Goal: Task Accomplishment & Management: Manage account settings

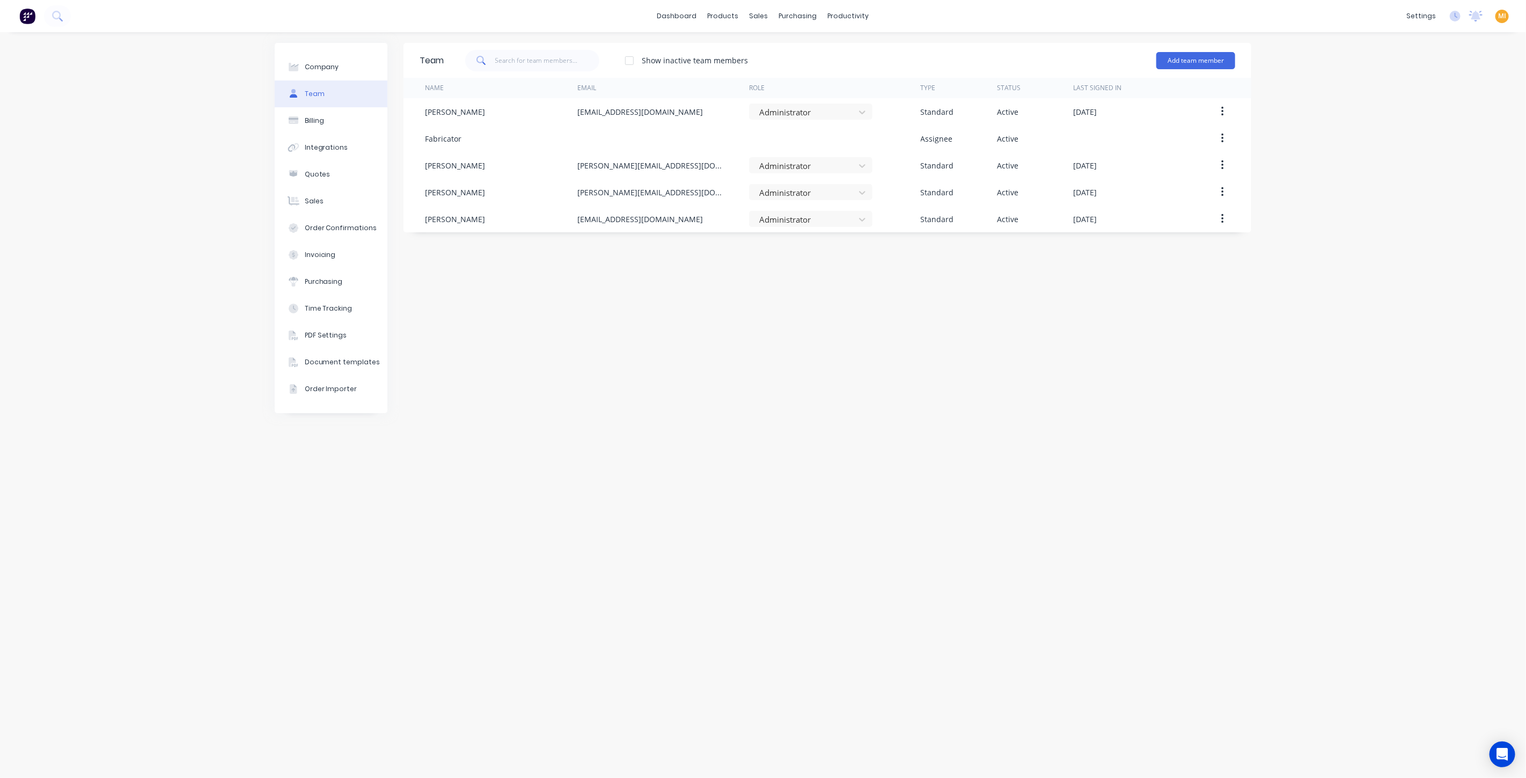
click at [32, 17] on img at bounding box center [27, 16] width 16 height 16
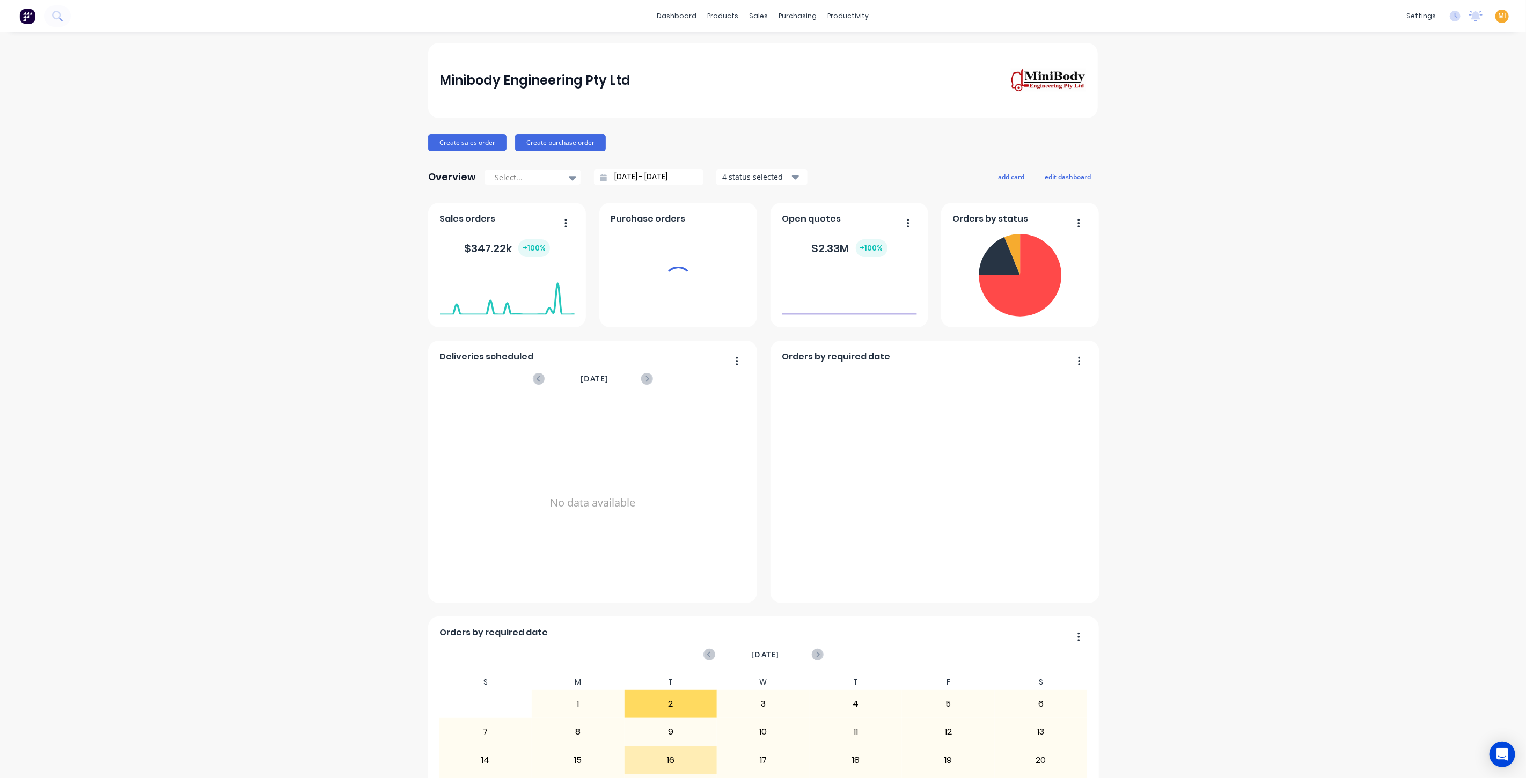
click at [1495, 16] on div "MI Minibody Engineering Pty Ltd [PERSON_NAME] Administrator Profile Sign out" at bounding box center [1501, 16] width 13 height 13
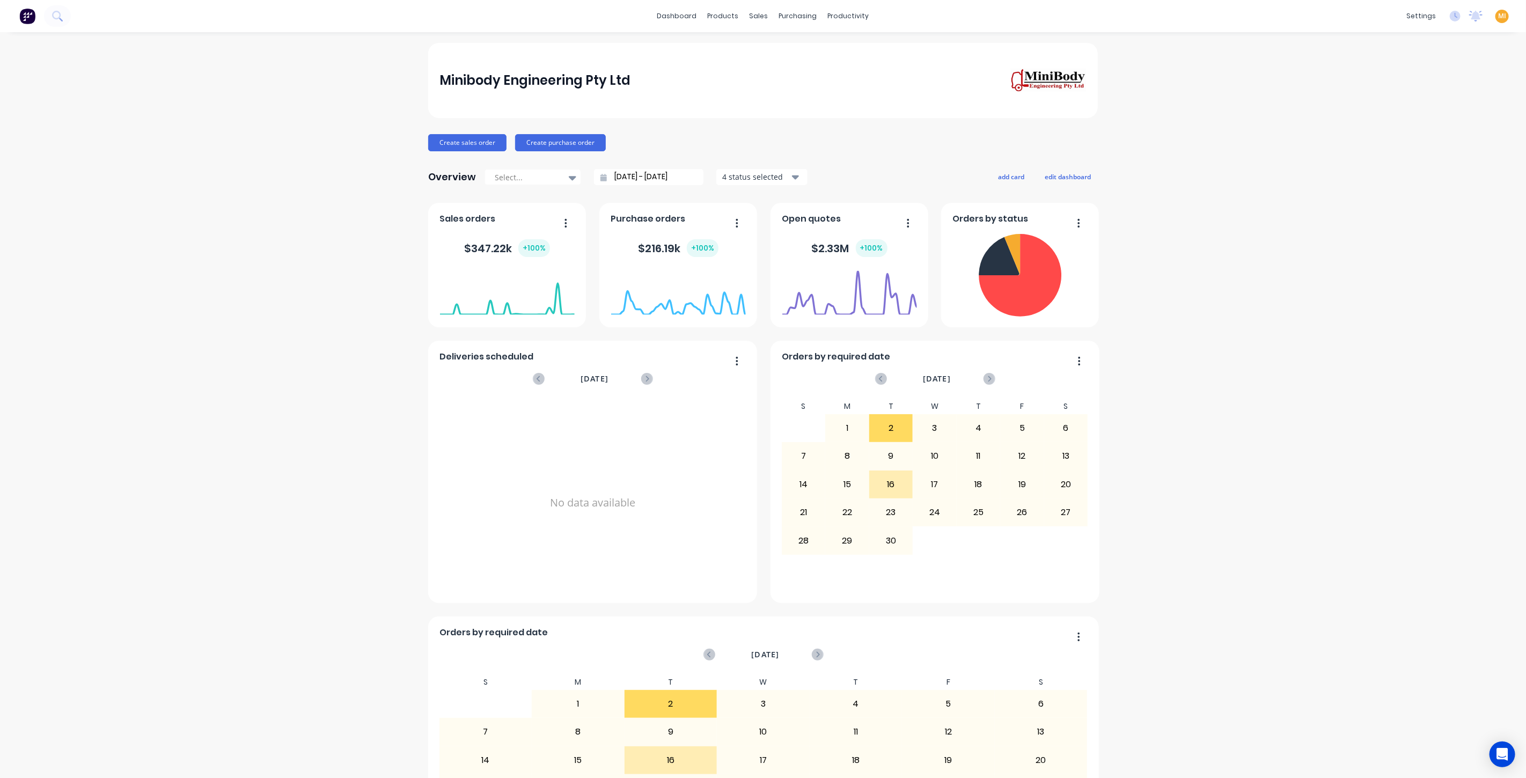
click at [1498, 20] on span "MI" at bounding box center [1502, 16] width 8 height 10
click at [1409, 132] on div "Sign out" at bounding box center [1410, 134] width 29 height 10
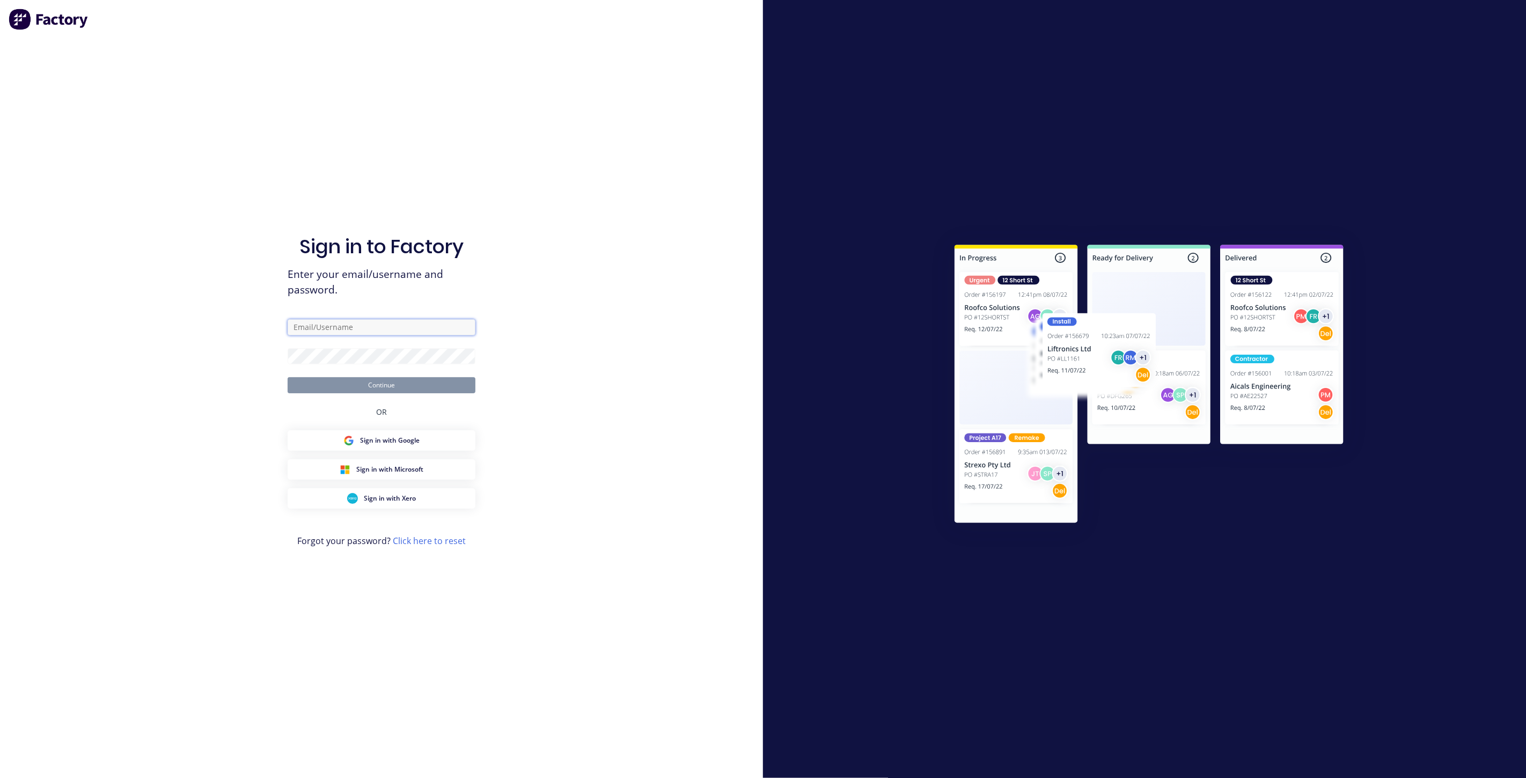
click at [372, 331] on input "text" at bounding box center [382, 327] width 188 height 16
click at [0, 777] on com-1password-button at bounding box center [0, 778] width 0 height 0
type input "team+maricardemo@factory.app"
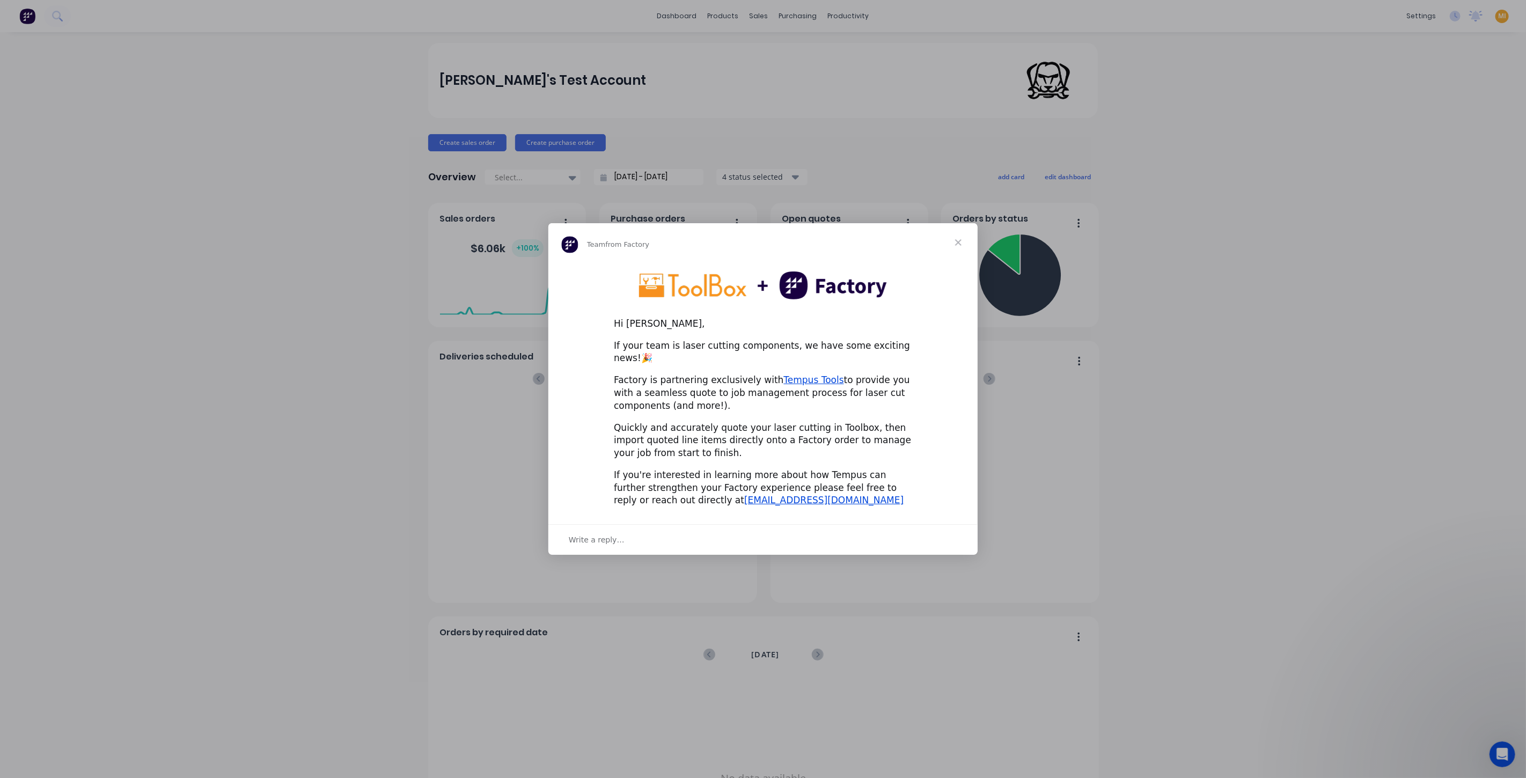
click at [585, 472] on div "Hi Maricar, If your team is laser cutting components, we have some exciting new…" at bounding box center [762, 389] width 429 height 254
click at [958, 244] on span "Close" at bounding box center [958, 242] width 39 height 39
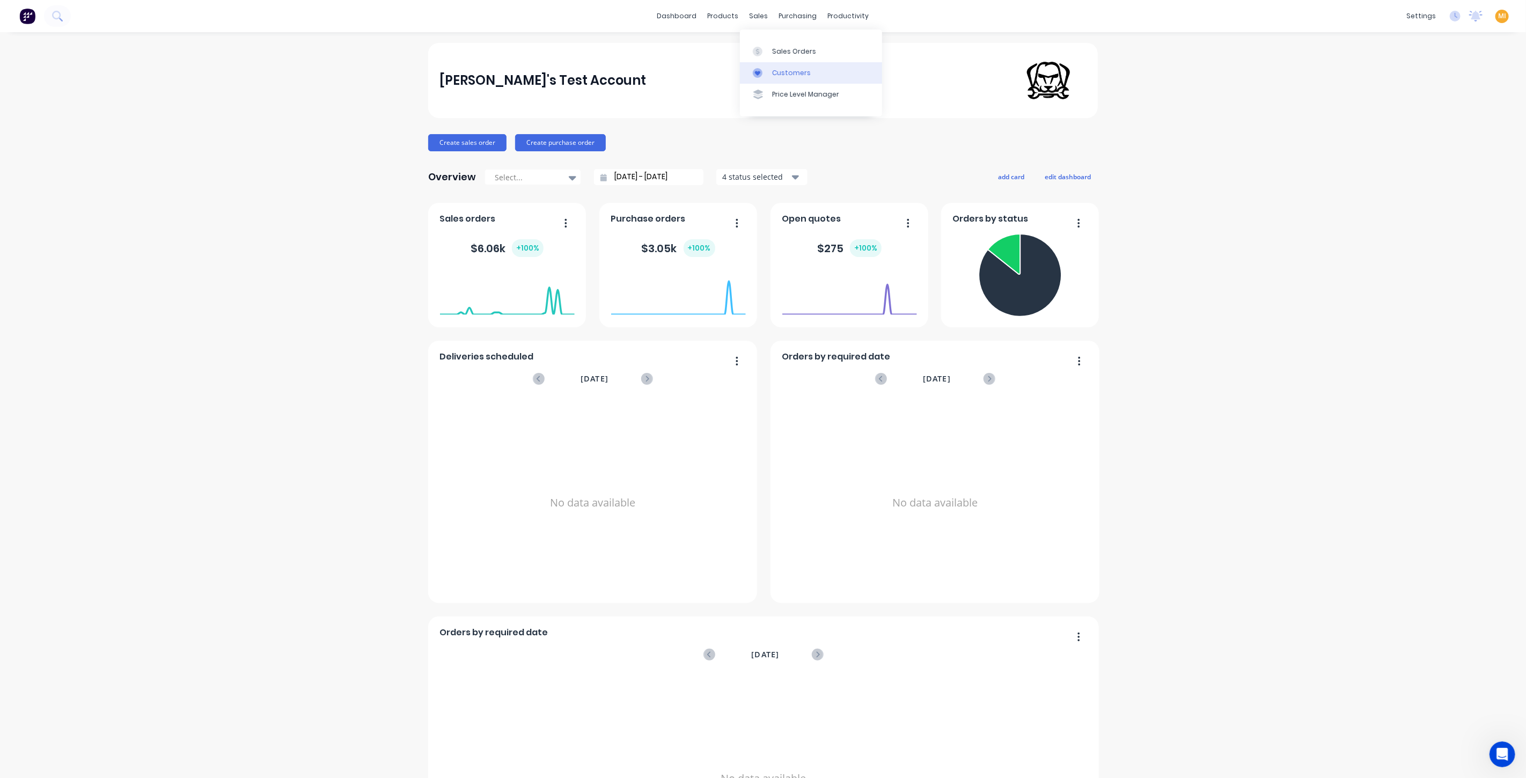
click at [780, 72] on div "Customers" at bounding box center [791, 73] width 39 height 10
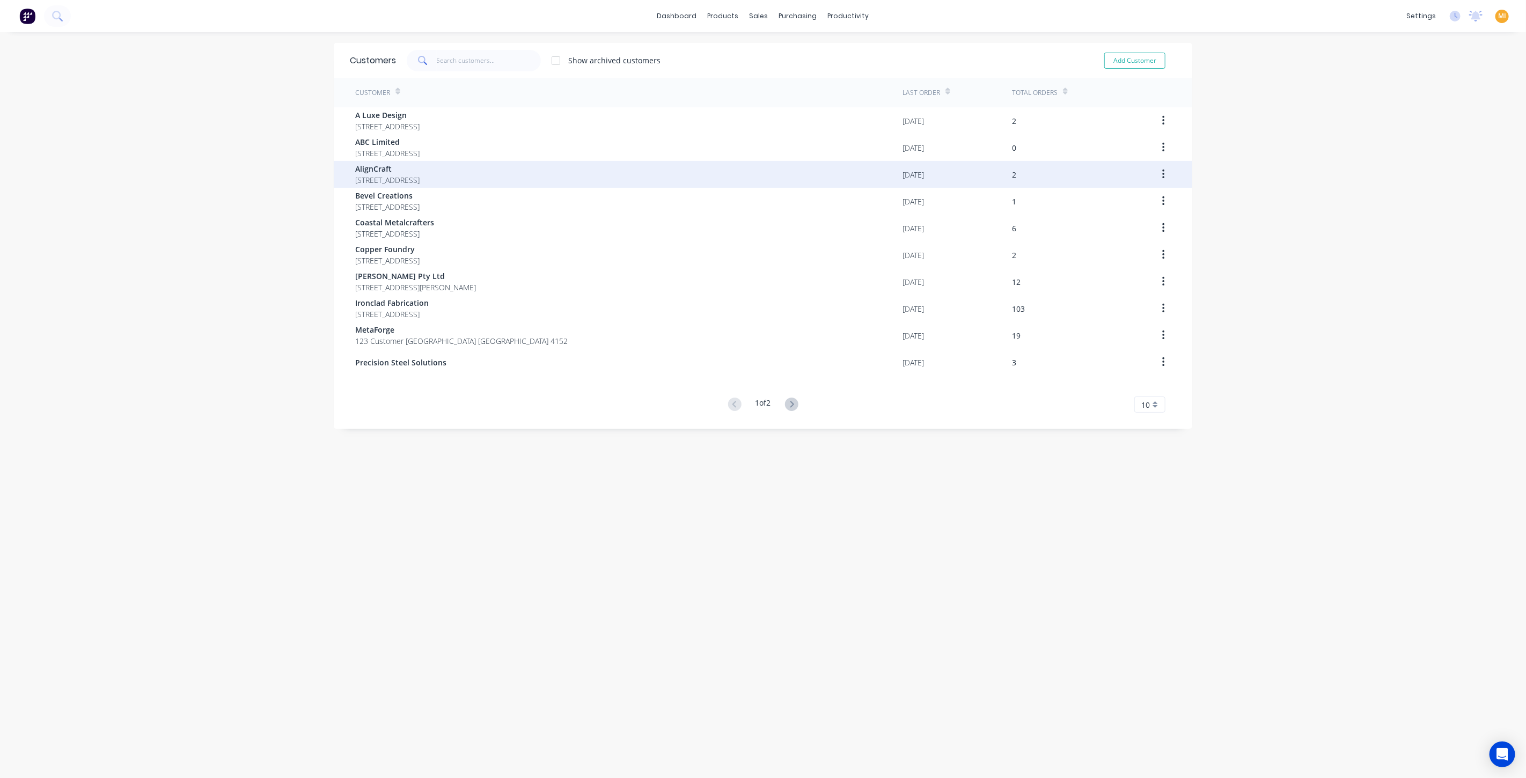
click at [419, 163] on span "AlignCraft" at bounding box center [387, 168] width 64 height 11
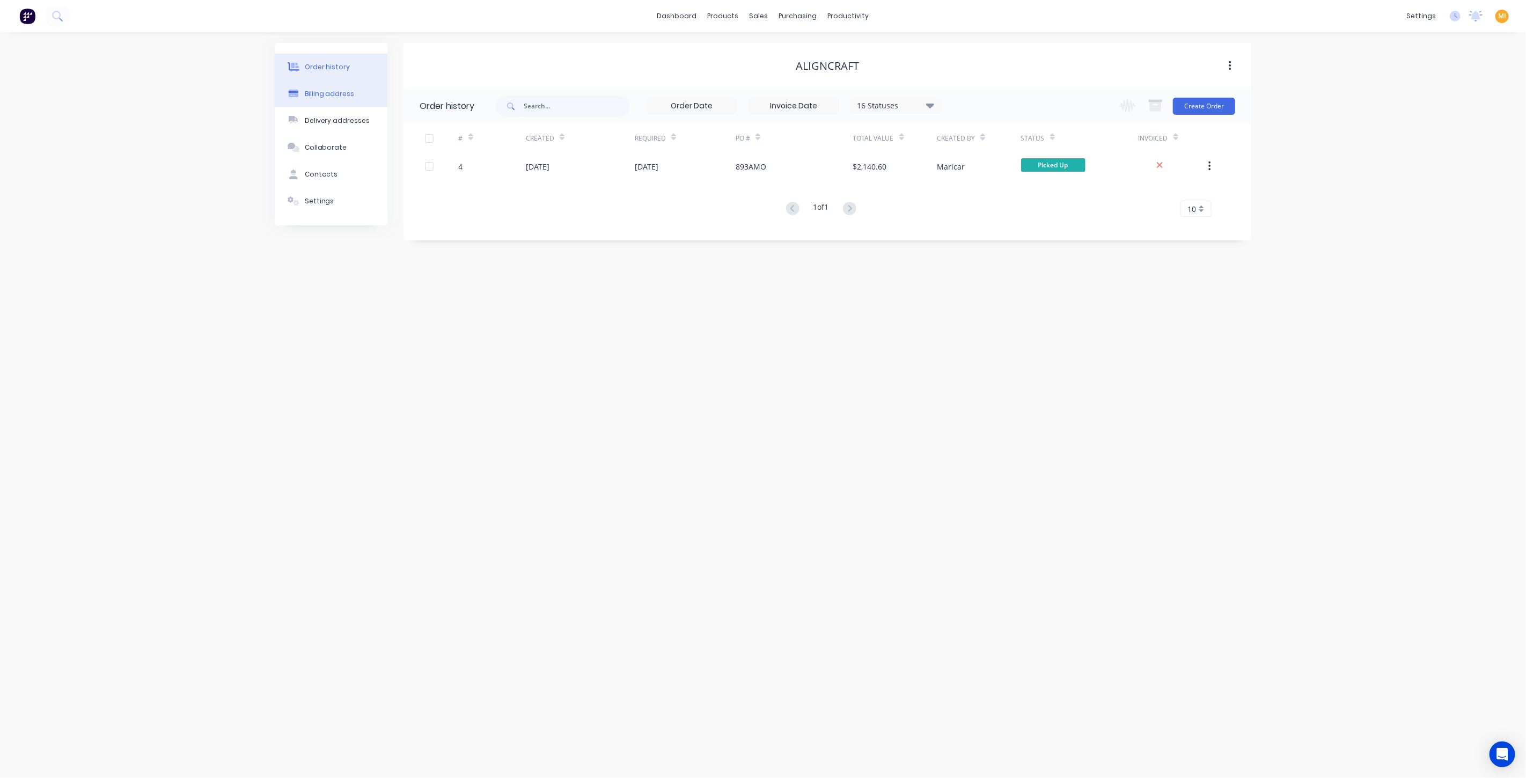
click at [325, 96] on div "Billing address" at bounding box center [330, 94] width 50 height 10
select select "AU"
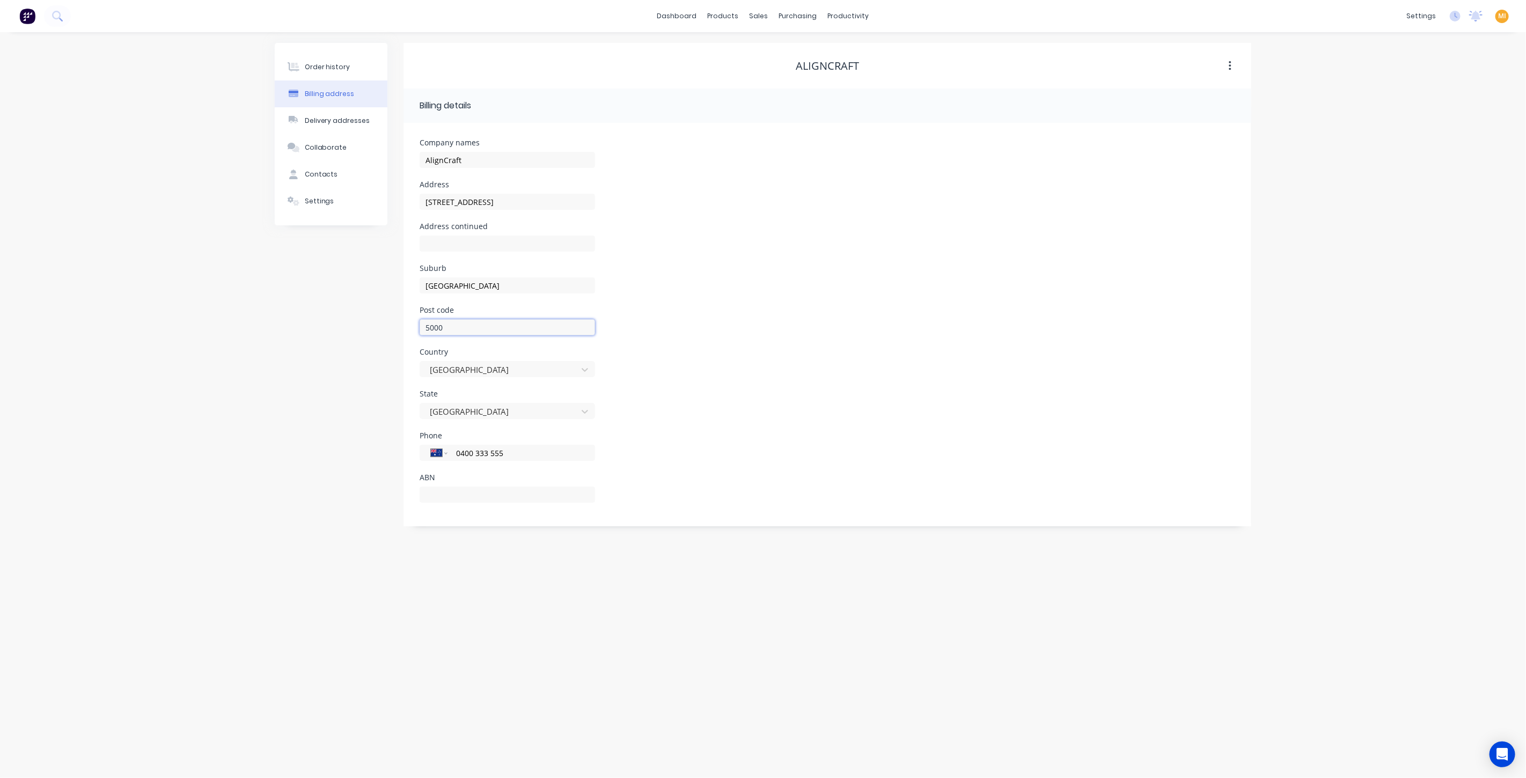
click at [445, 323] on input "5000" at bounding box center [506, 327] width 175 height 16
click at [338, 388] on div "Order history Billing address Delivery addresses Collaborate Contacts Settings" at bounding box center [331, 284] width 113 height 483
click at [440, 326] on input "5000adsdf" at bounding box center [506, 327] width 175 height 16
type input "500 0adsdf"
click at [343, 362] on div "Order history Billing address Delivery addresses Collaborate Contacts Settings" at bounding box center [331, 288] width 113 height 491
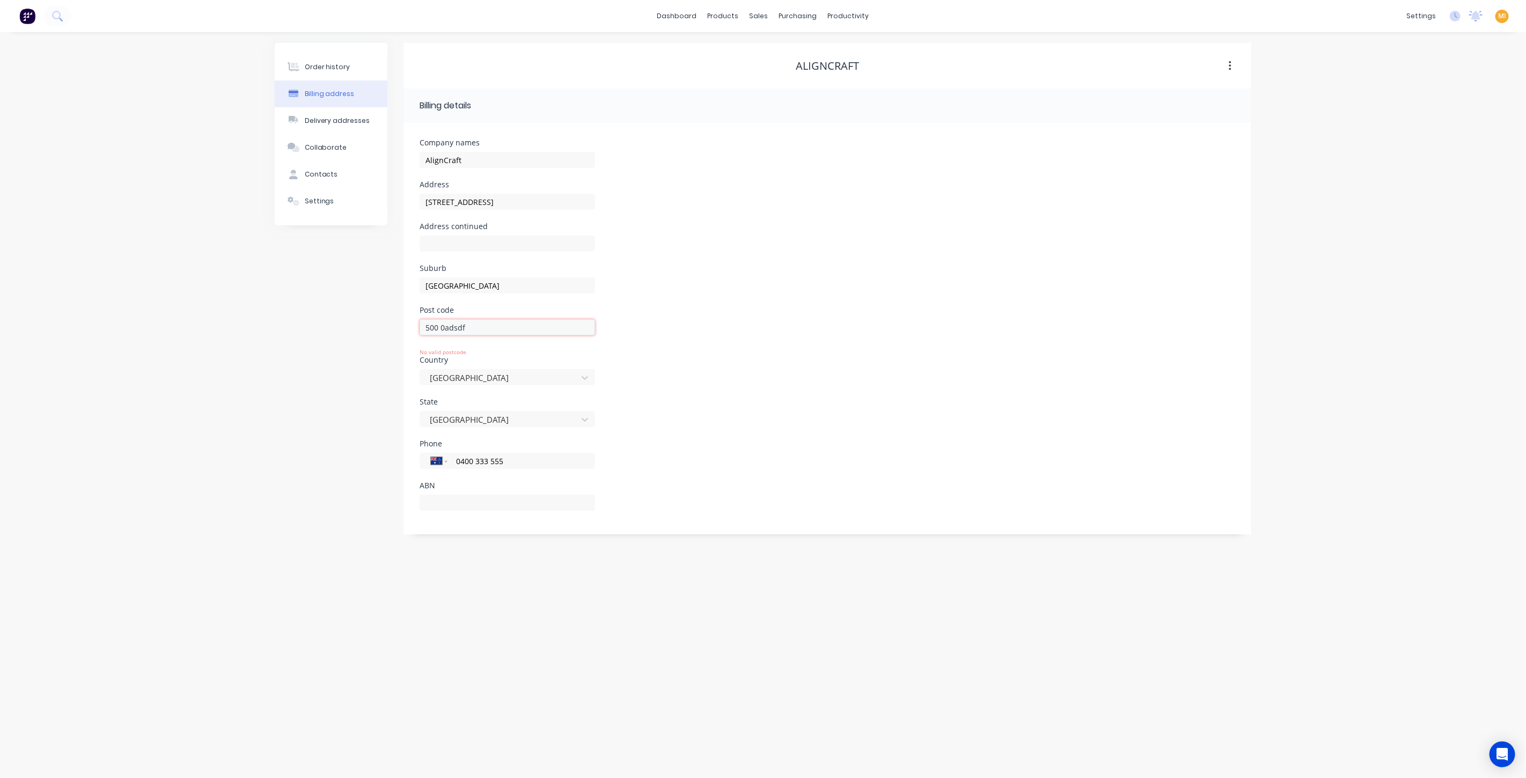
drag, startPoint x: 487, startPoint y: 322, endPoint x: 337, endPoint y: 322, distance: 150.2
click at [337, 322] on div "Order history Billing address Delivery addresses Collaborate Contacts Settings …" at bounding box center [763, 288] width 976 height 491
click at [321, 381] on div "Order history Billing address Delivery addresses Collaborate Contacts Settings" at bounding box center [331, 284] width 113 height 483
click at [519, 363] on div at bounding box center [500, 369] width 143 height 13
type input "can"
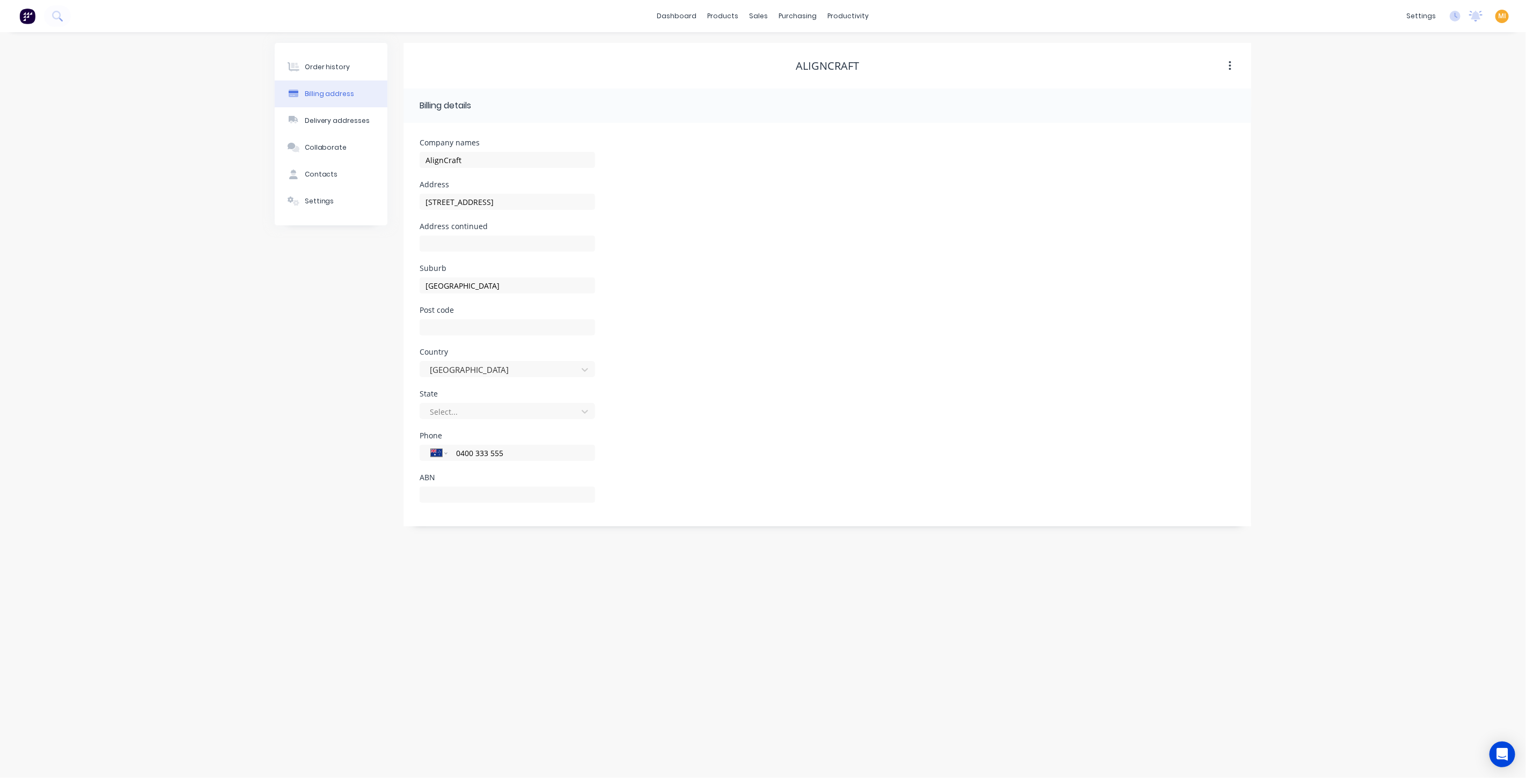
click at [469, 337] on div at bounding box center [506, 333] width 175 height 29
click at [466, 326] on input "text" at bounding box center [506, 327] width 175 height 16
type input "P2N 3J2"
click at [315, 256] on div "Order history Billing address Delivery addresses Collaborate Contacts Settings" at bounding box center [331, 288] width 113 height 491
click at [321, 402] on div "Order history Billing address Delivery addresses Collaborate Contacts Settings" at bounding box center [331, 288] width 113 height 491
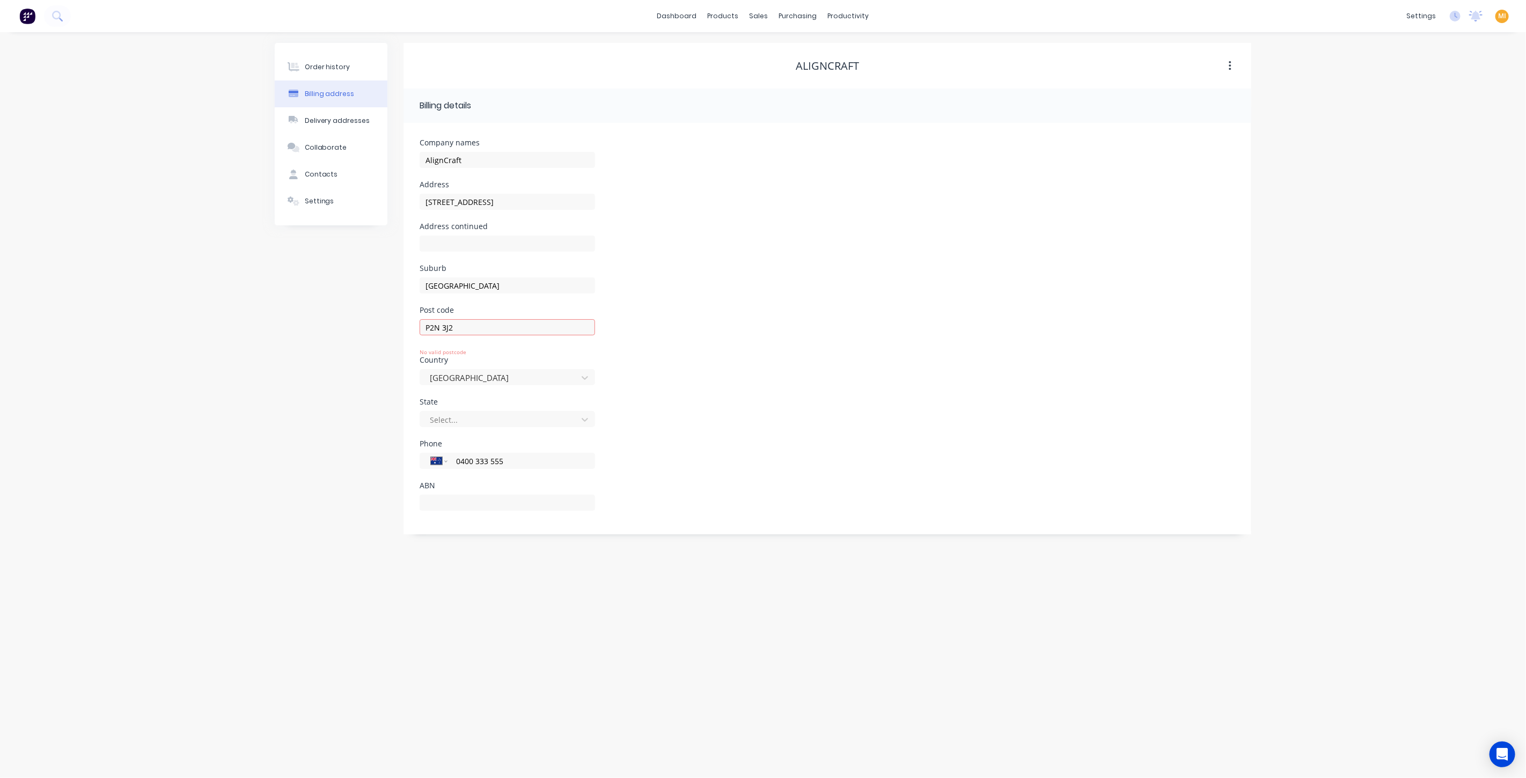
click at [23, 11] on img at bounding box center [27, 16] width 16 height 16
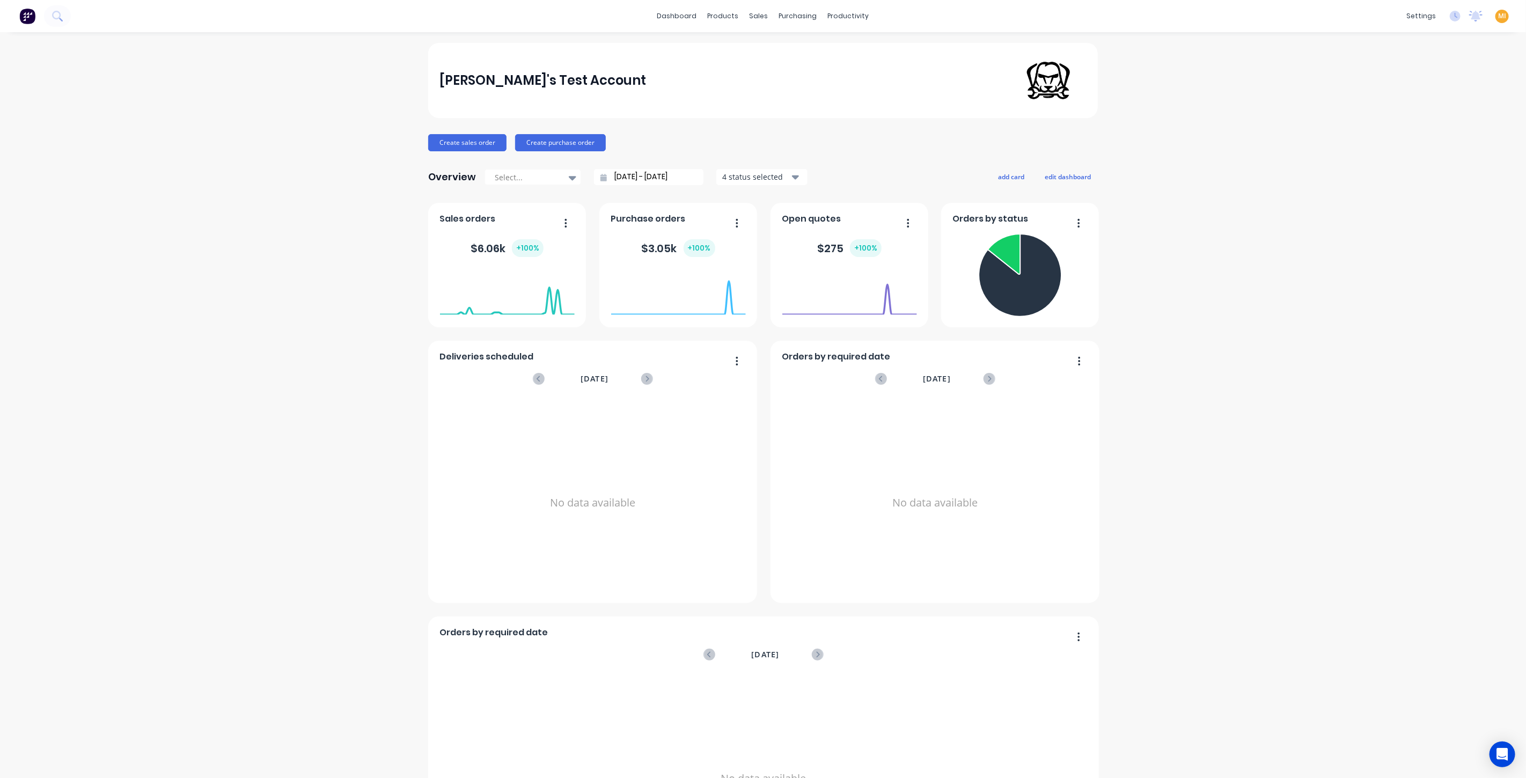
click at [1498, 18] on span "MI" at bounding box center [1502, 16] width 8 height 10
click at [1389, 139] on button "Sign out" at bounding box center [1435, 133] width 142 height 21
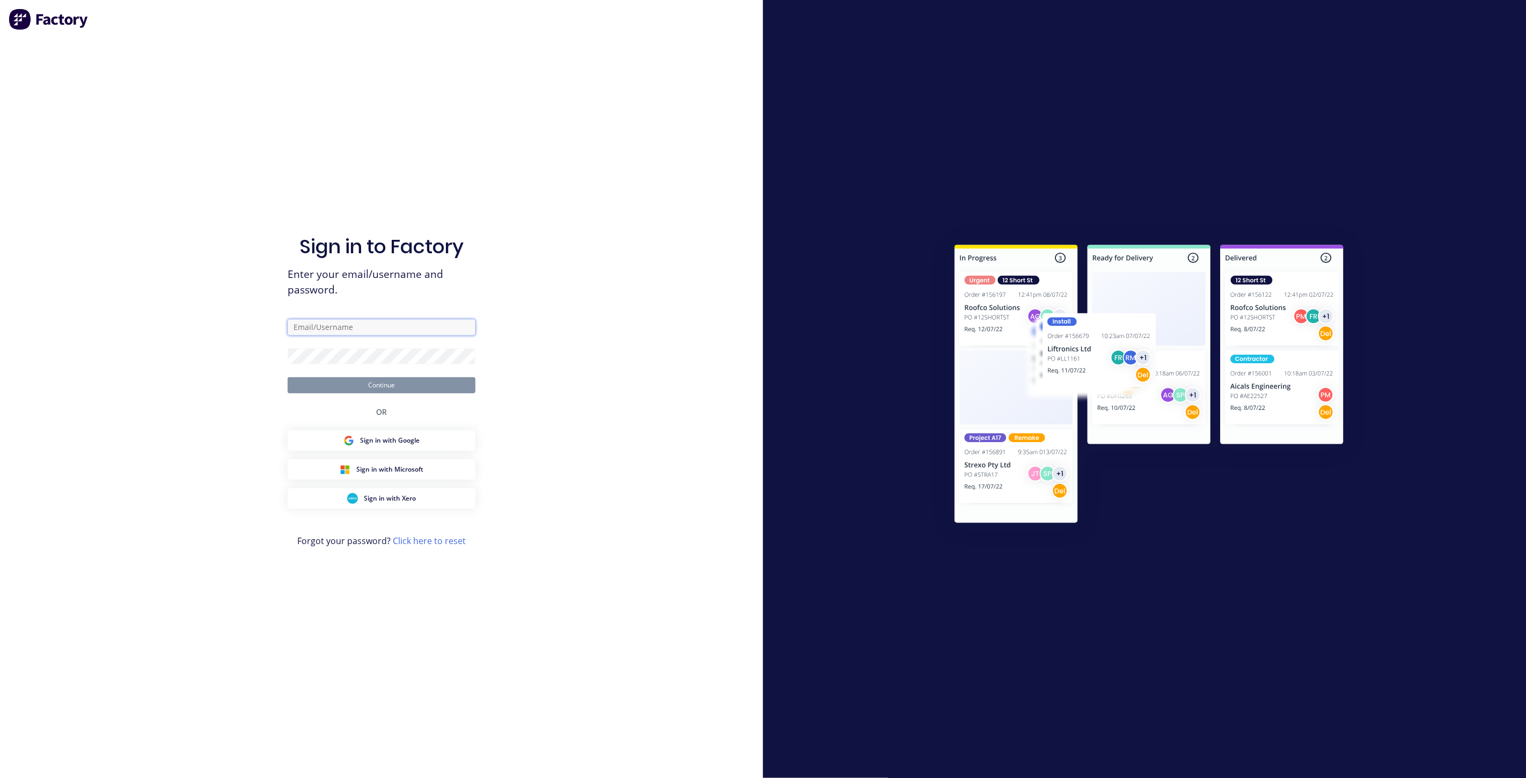
click at [342, 326] on input "text" at bounding box center [382, 327] width 188 height 16
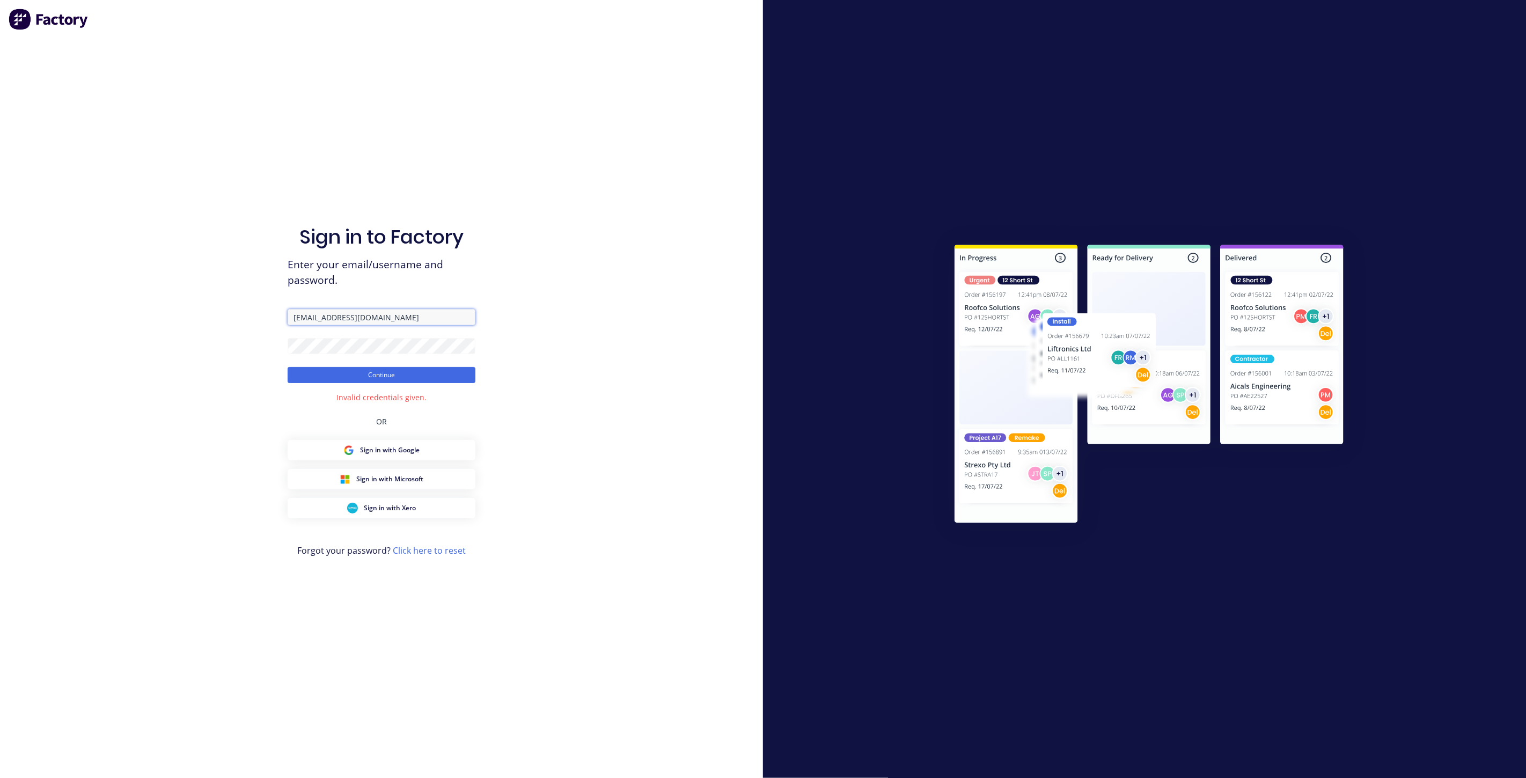
drag, startPoint x: 439, startPoint y: 316, endPoint x: 127, endPoint y: 294, distance: 313.0
click at [127, 294] on div "Sign in to Factory Enter your email/username and password. team+maricardemo@fac…" at bounding box center [381, 389] width 763 height 778
paste input "team+maricardemo@fmfabricators.com.au"
drag, startPoint x: 304, startPoint y: 319, endPoint x: 152, endPoint y: 323, distance: 151.9
click at [153, 323] on div "Sign in to Factory Enter your email/username and password. team+maricardemo@fmf…" at bounding box center [381, 389] width 763 height 778
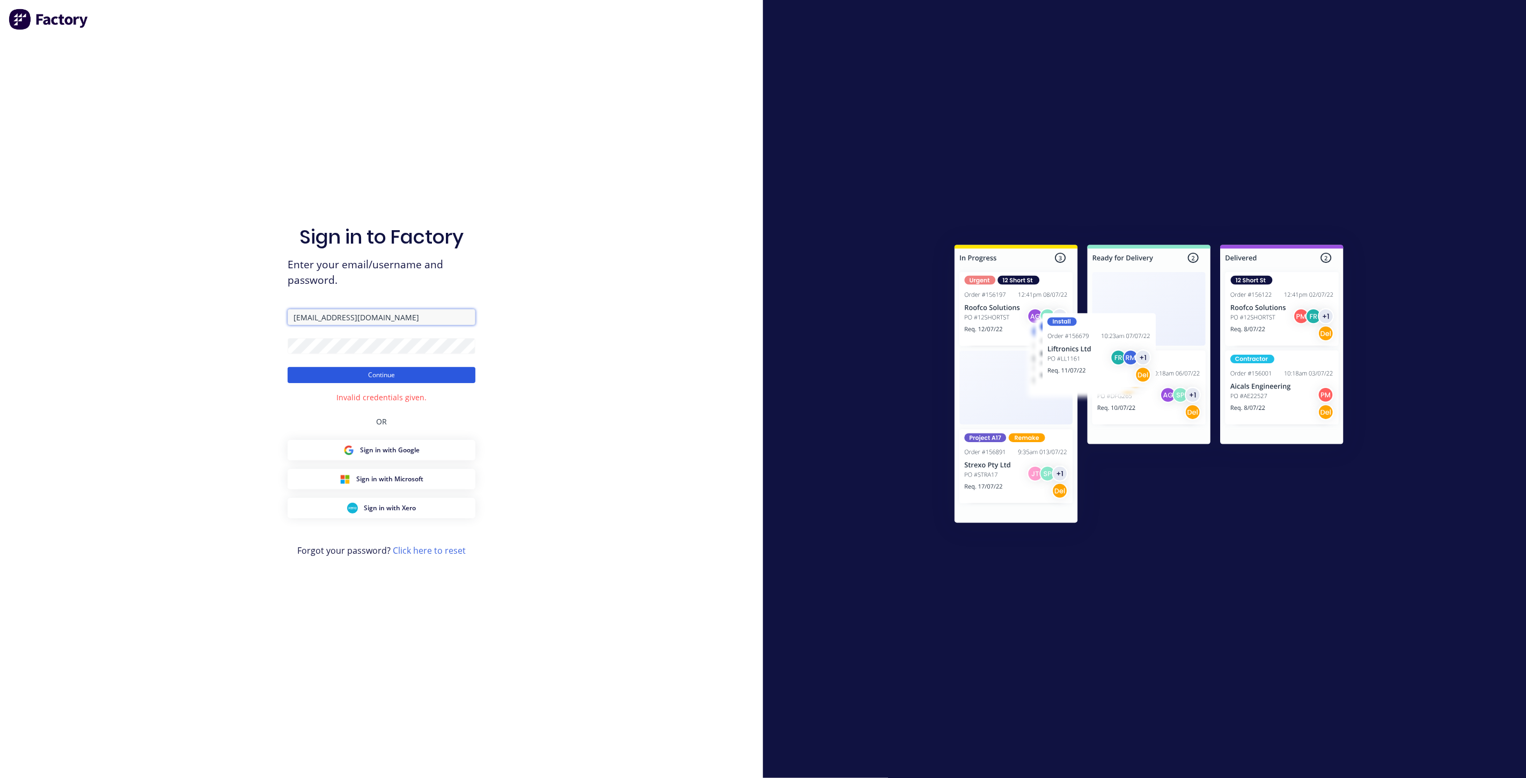
type input "team+maricardemo@fmfabricators.com.au"
drag, startPoint x: 318, startPoint y: 376, endPoint x: 297, endPoint y: 375, distance: 21.5
click at [318, 376] on button "Continue" at bounding box center [382, 375] width 188 height 16
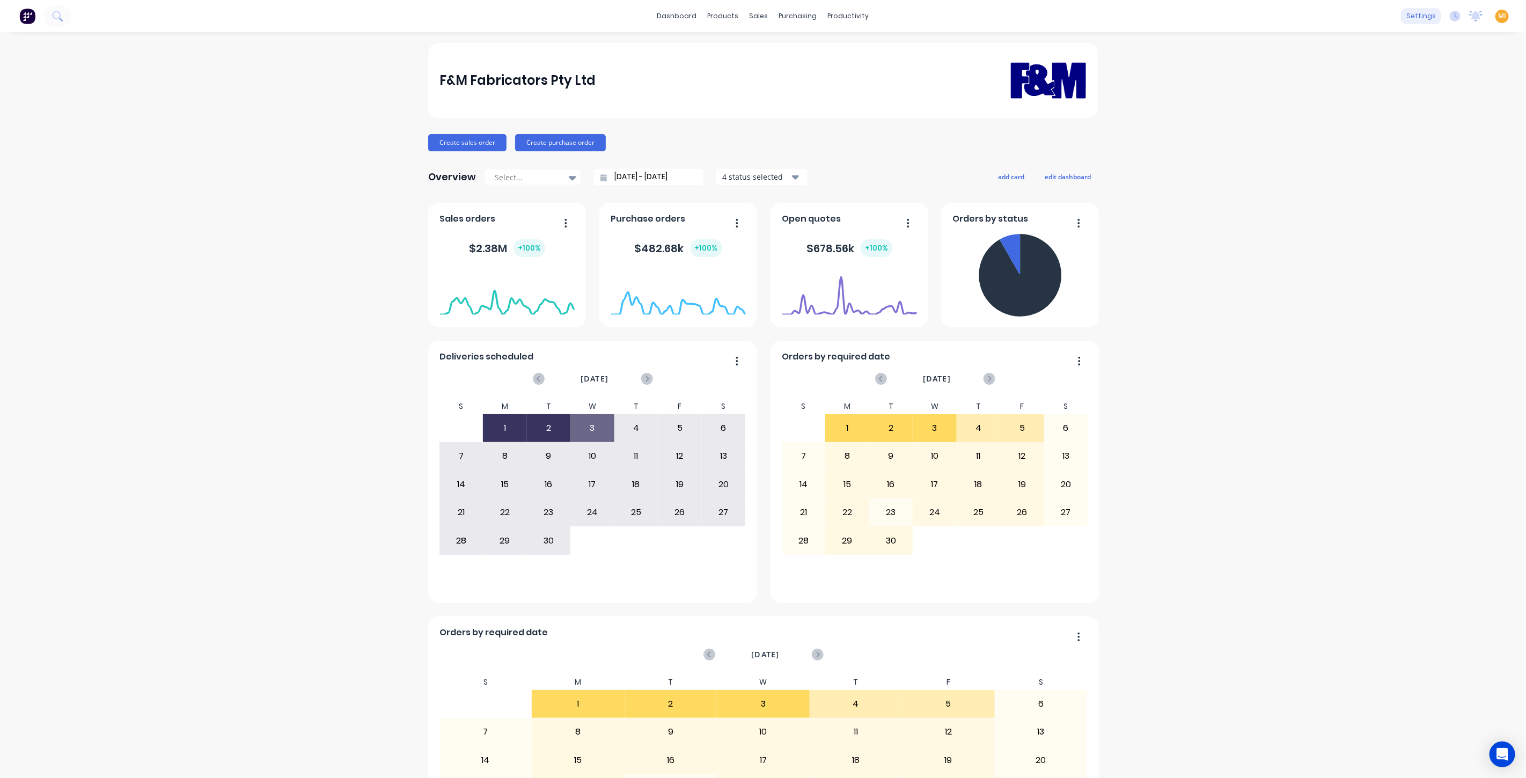
click at [1402, 19] on div "settings" at bounding box center [1421, 16] width 40 height 16
click at [1350, 92] on div "Integrations" at bounding box center [1343, 95] width 43 height 10
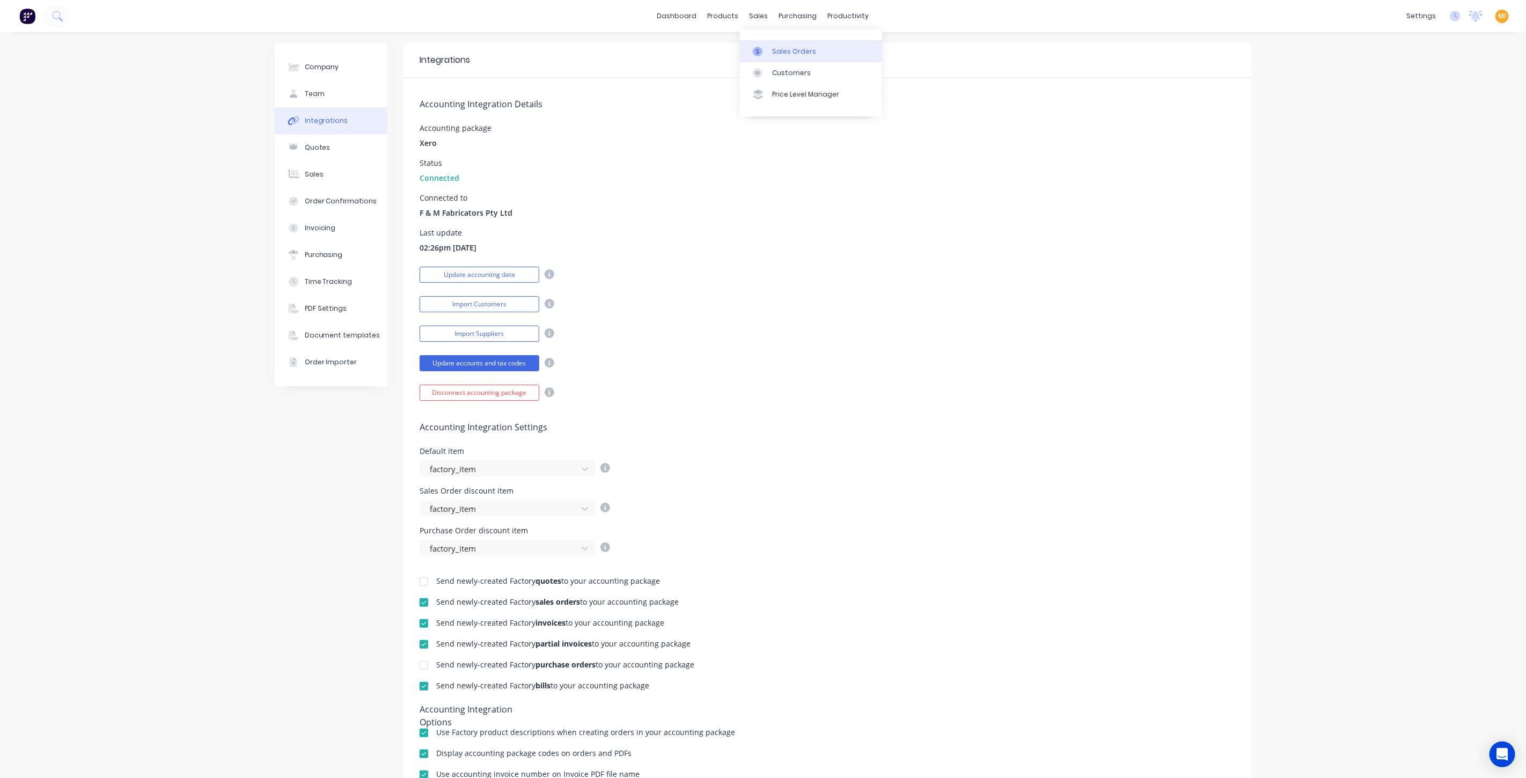
click at [795, 54] on div "Sales Orders" at bounding box center [794, 52] width 44 height 10
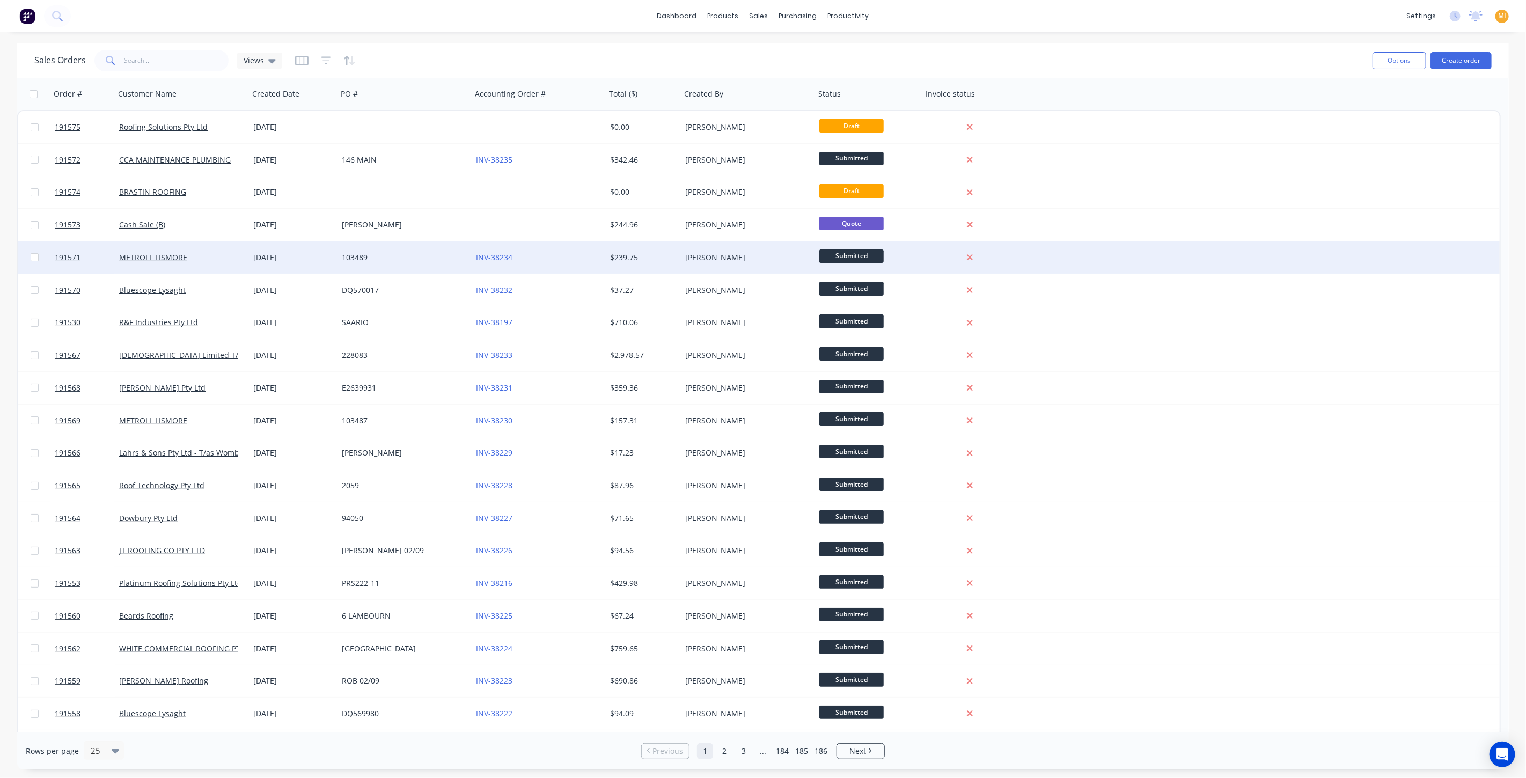
click at [199, 252] on div "METROLL LISMORE" at bounding box center [178, 257] width 119 height 11
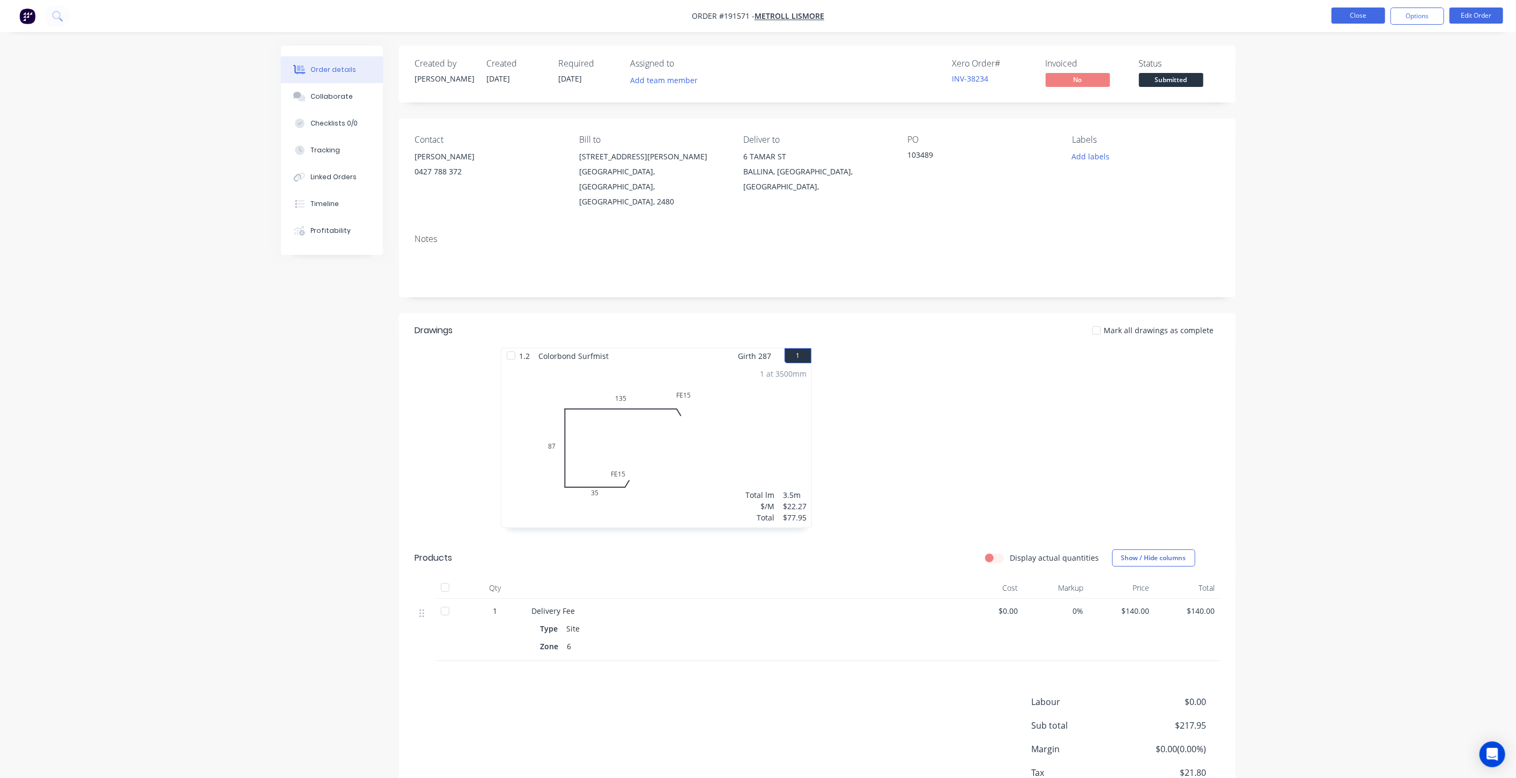
click at [1375, 14] on button "Close" at bounding box center [1359, 16] width 54 height 16
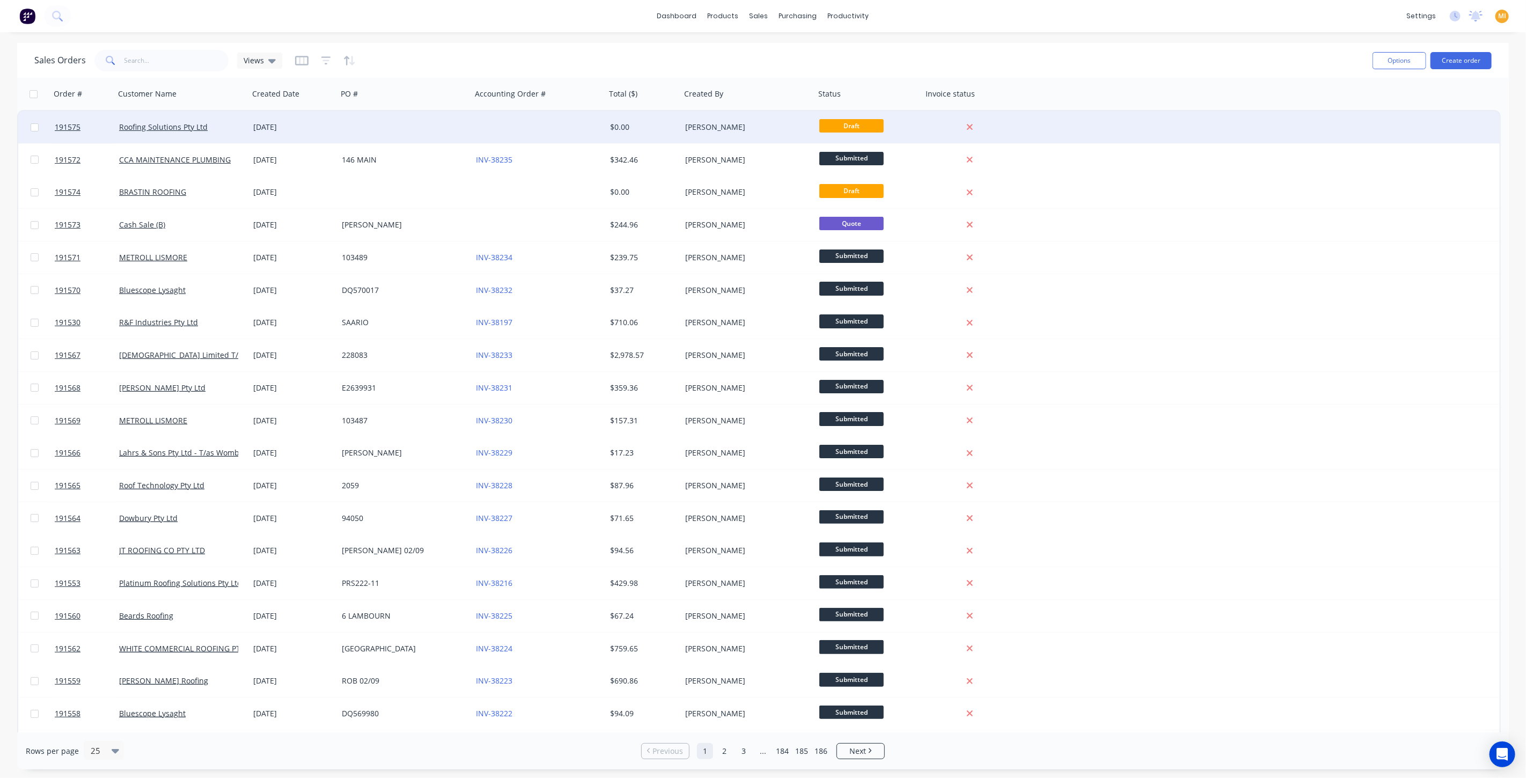
click at [328, 120] on div "02 Sep 2025" at bounding box center [293, 127] width 89 height 32
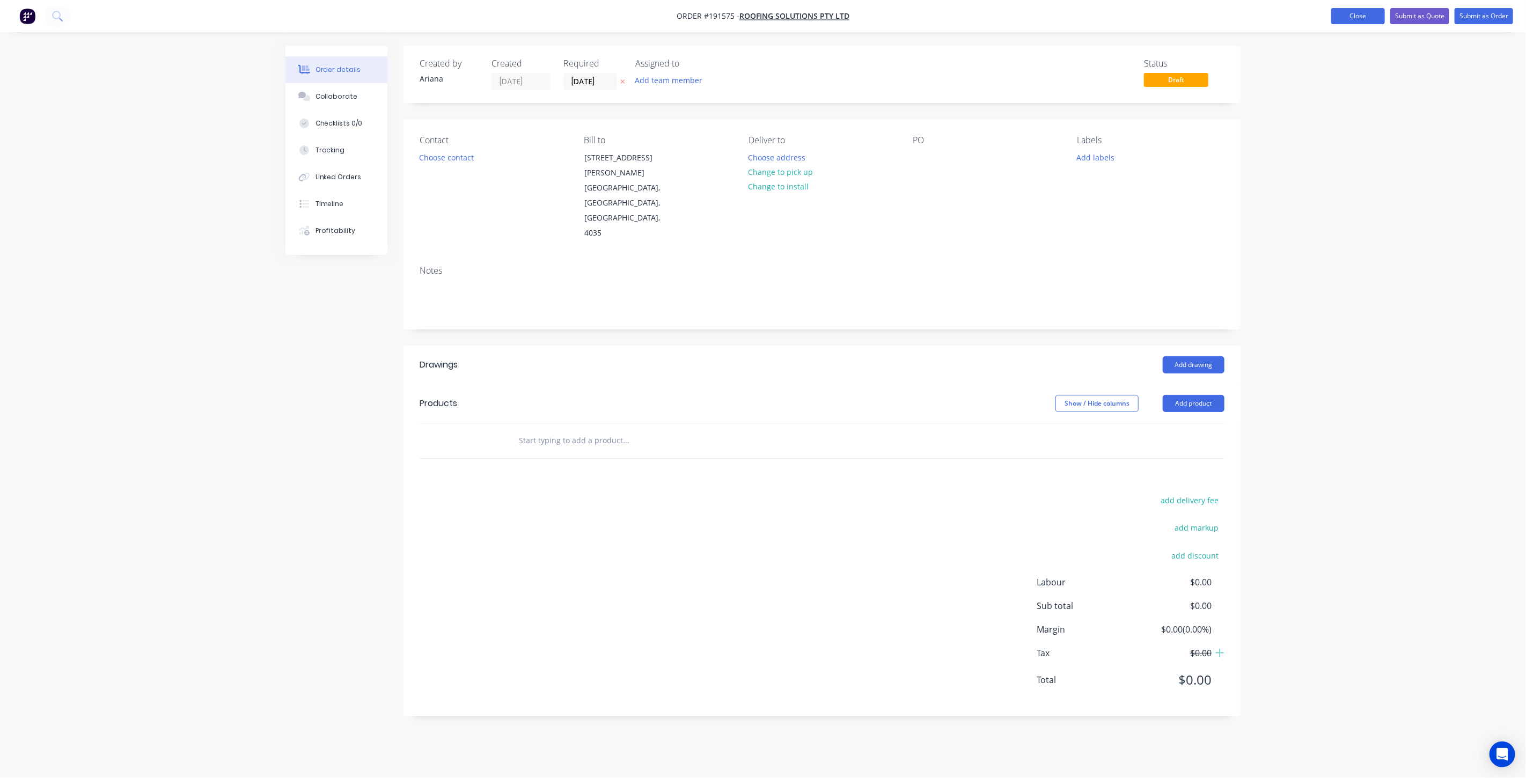
click at [1352, 9] on button "Close" at bounding box center [1358, 16] width 54 height 16
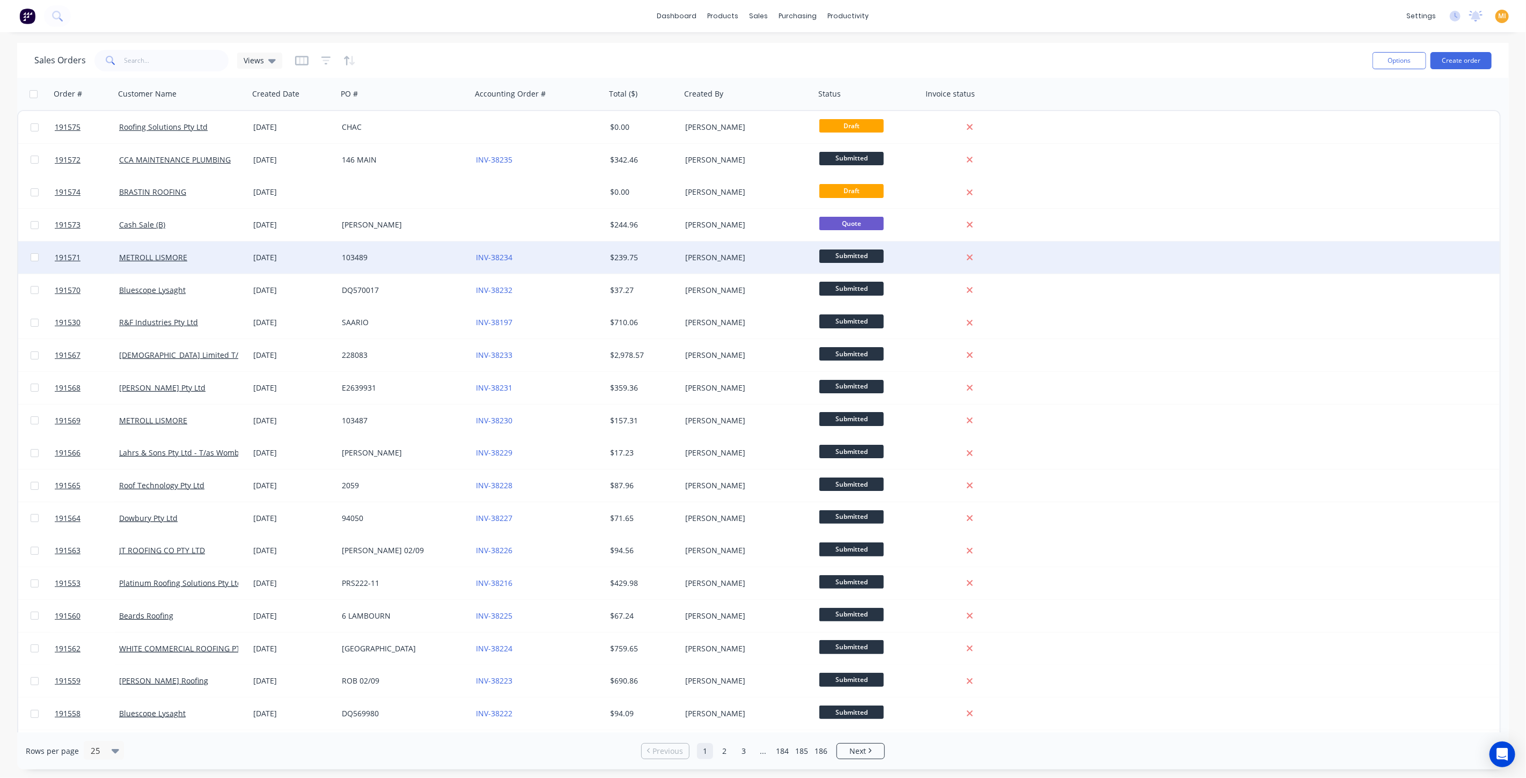
click at [167, 263] on div "METROLL LISMORE" at bounding box center [182, 257] width 134 height 32
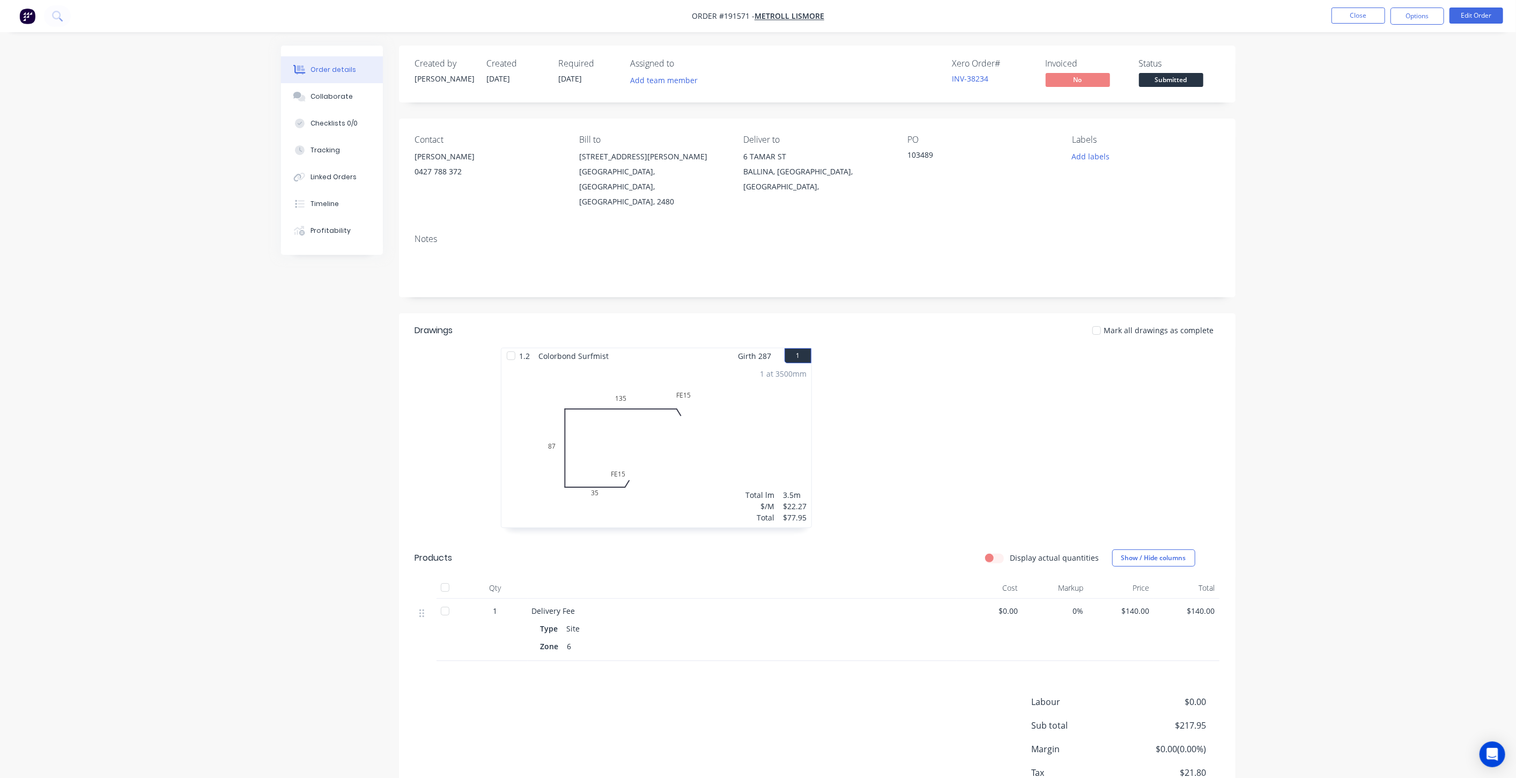
click at [21, 19] on img "button" at bounding box center [27, 16] width 16 height 16
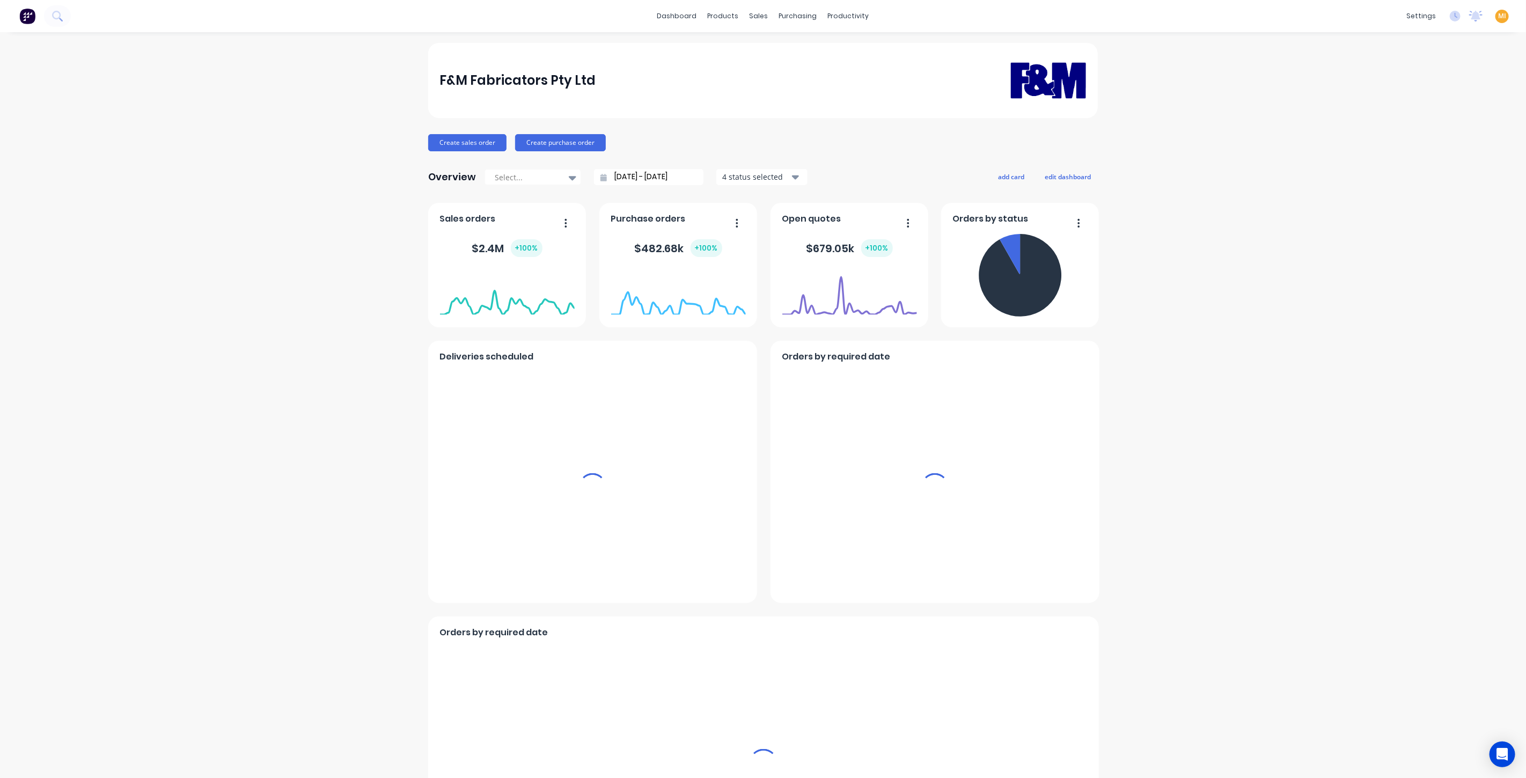
click at [1498, 12] on span "MI" at bounding box center [1502, 16] width 8 height 10
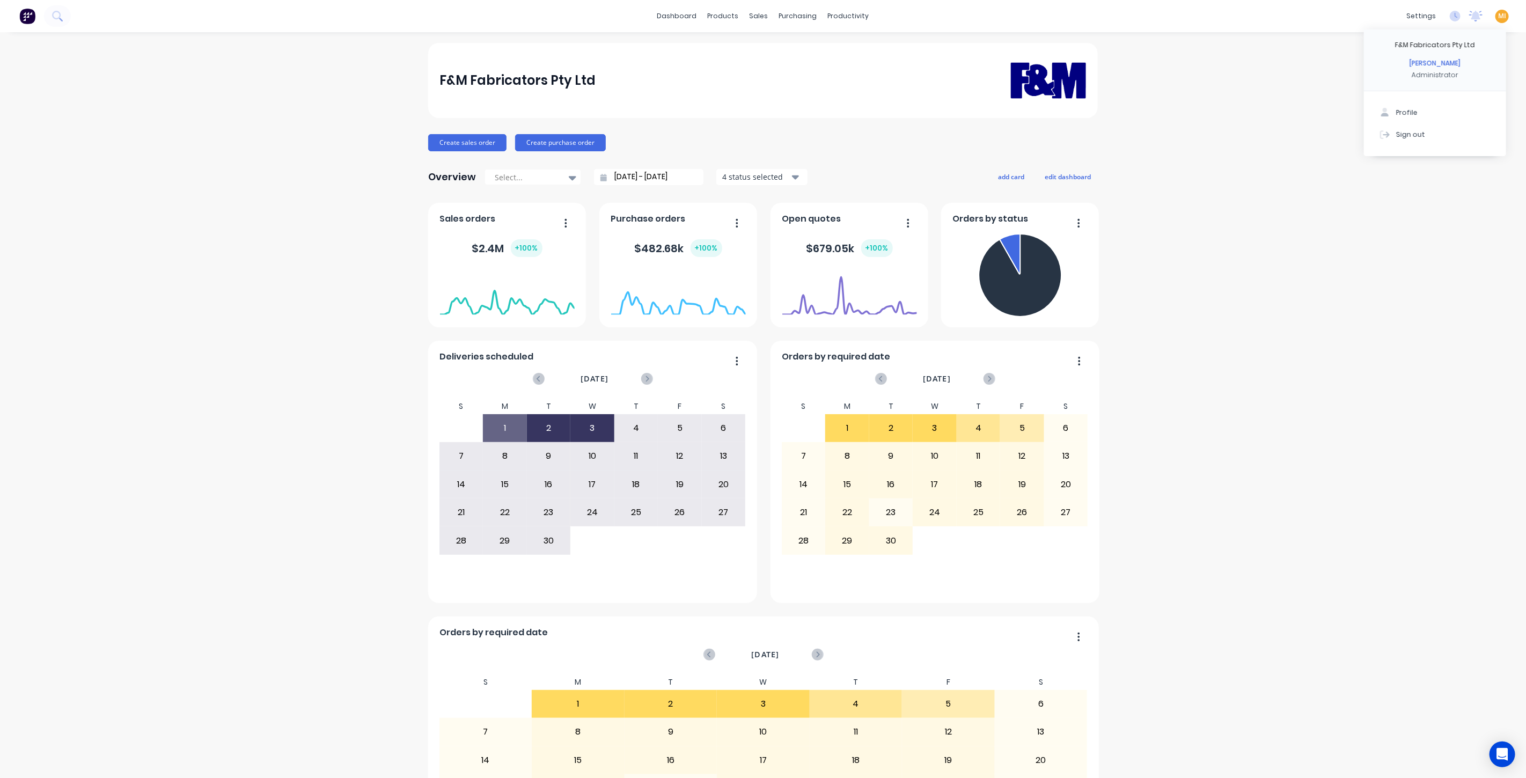
click at [1467, 132] on button "Sign out" at bounding box center [1435, 133] width 142 height 21
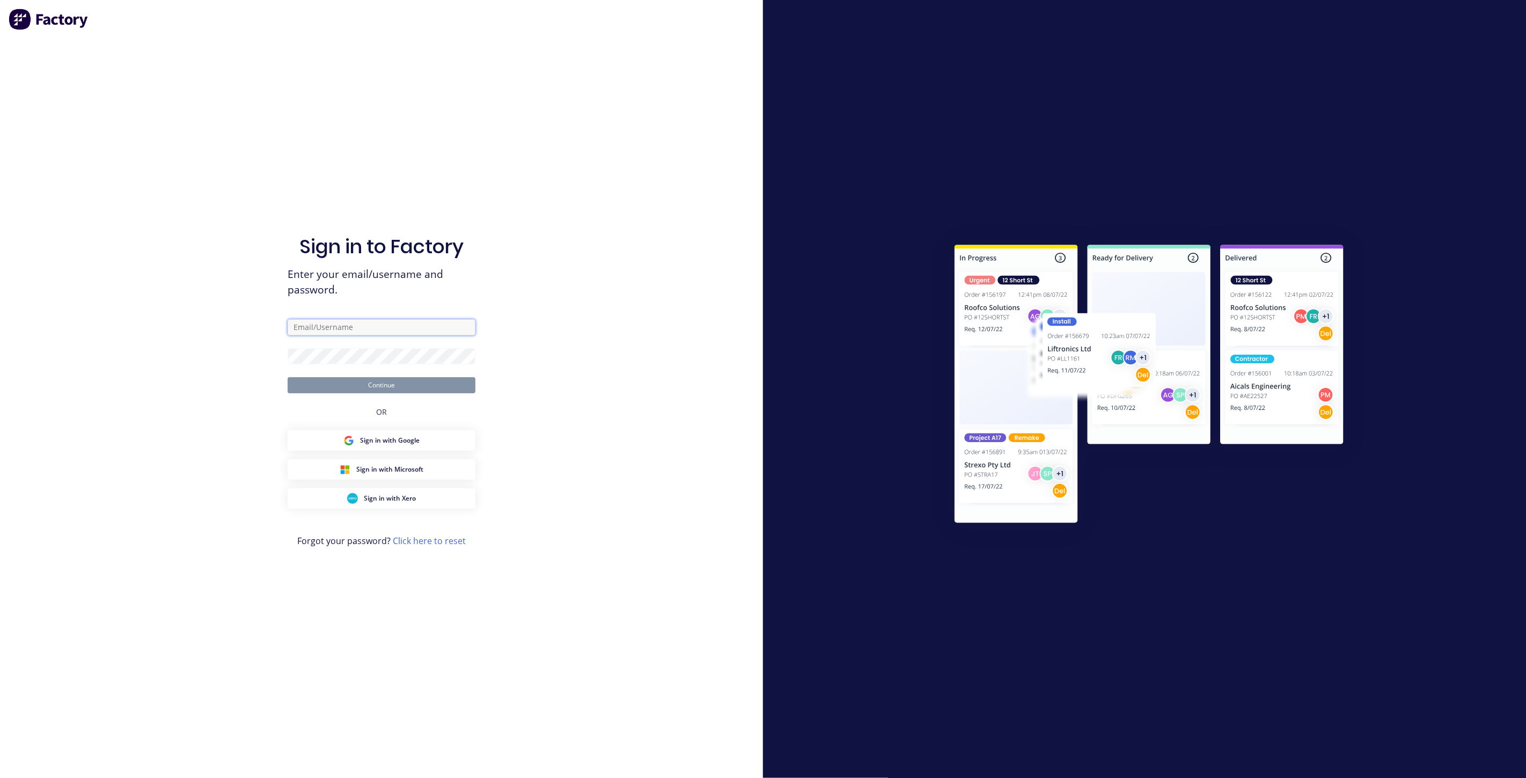
click at [379, 321] on input "text" at bounding box center [382, 327] width 188 height 16
type input "[EMAIL_ADDRESS][DOMAIN_NAME]"
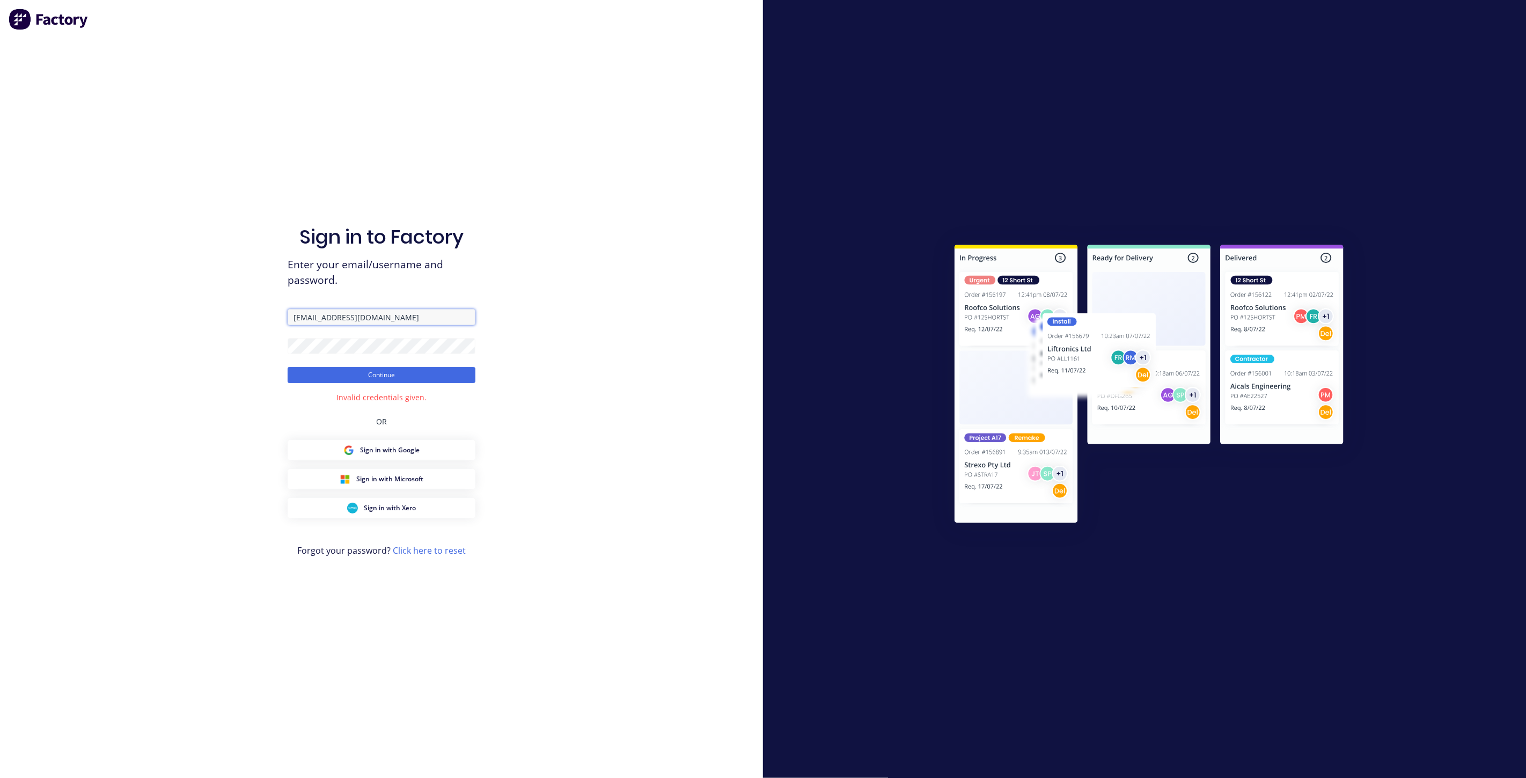
drag, startPoint x: 432, startPoint y: 318, endPoint x: 102, endPoint y: 315, distance: 329.9
click at [102, 315] on div "Sign in to Factory Enter your email/username and password. team+maricardemo@fac…" at bounding box center [381, 389] width 763 height 778
drag, startPoint x: 51, startPoint y: 298, endPoint x: 284, endPoint y: 320, distance: 233.9
click at [61, 299] on div "Sign in to Factory Enter your email/username and password. Continue Invalid cre…" at bounding box center [381, 389] width 763 height 778
click at [349, 322] on input "text" at bounding box center [382, 317] width 188 height 16
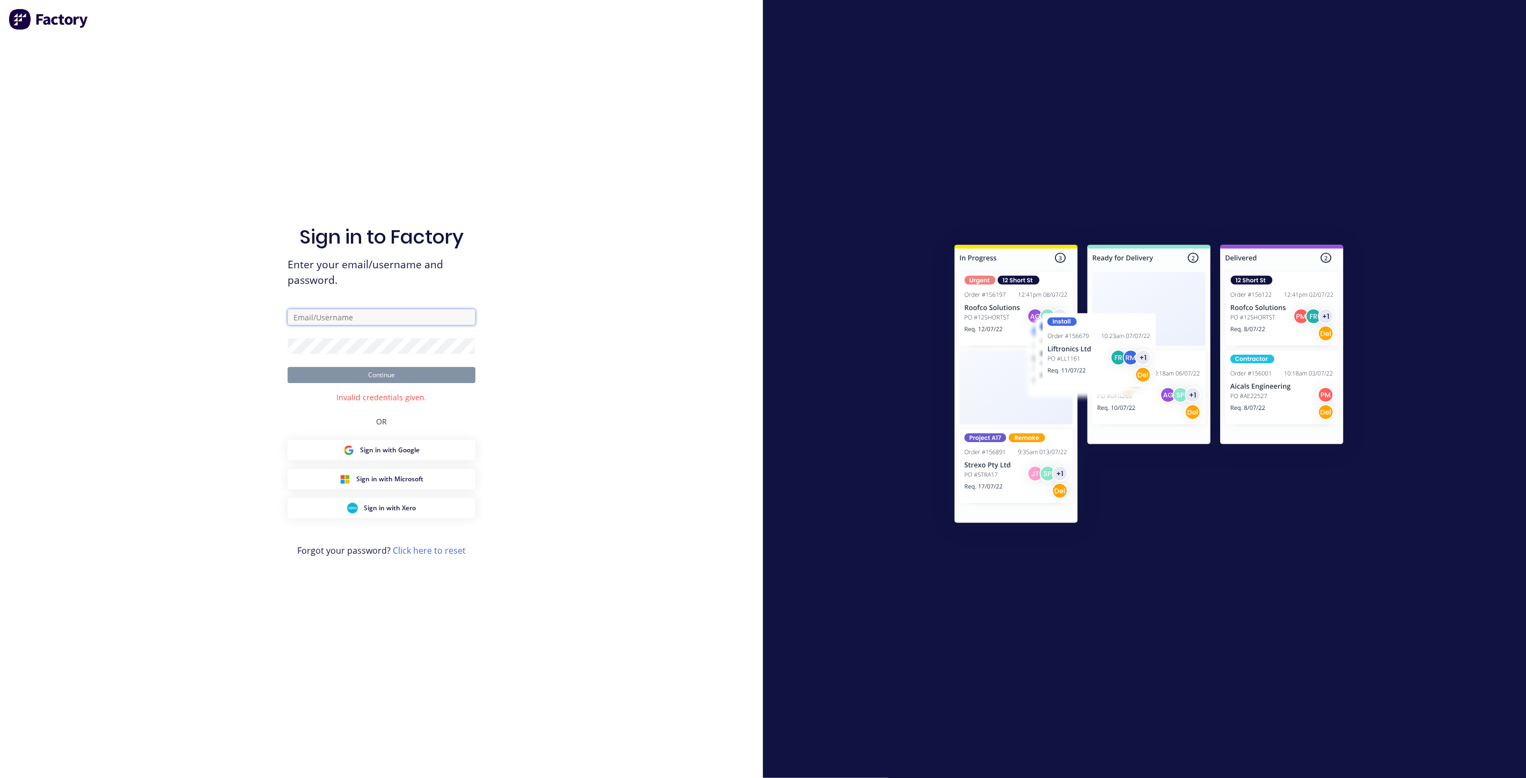
type input "team+maricardemo@factory.app"
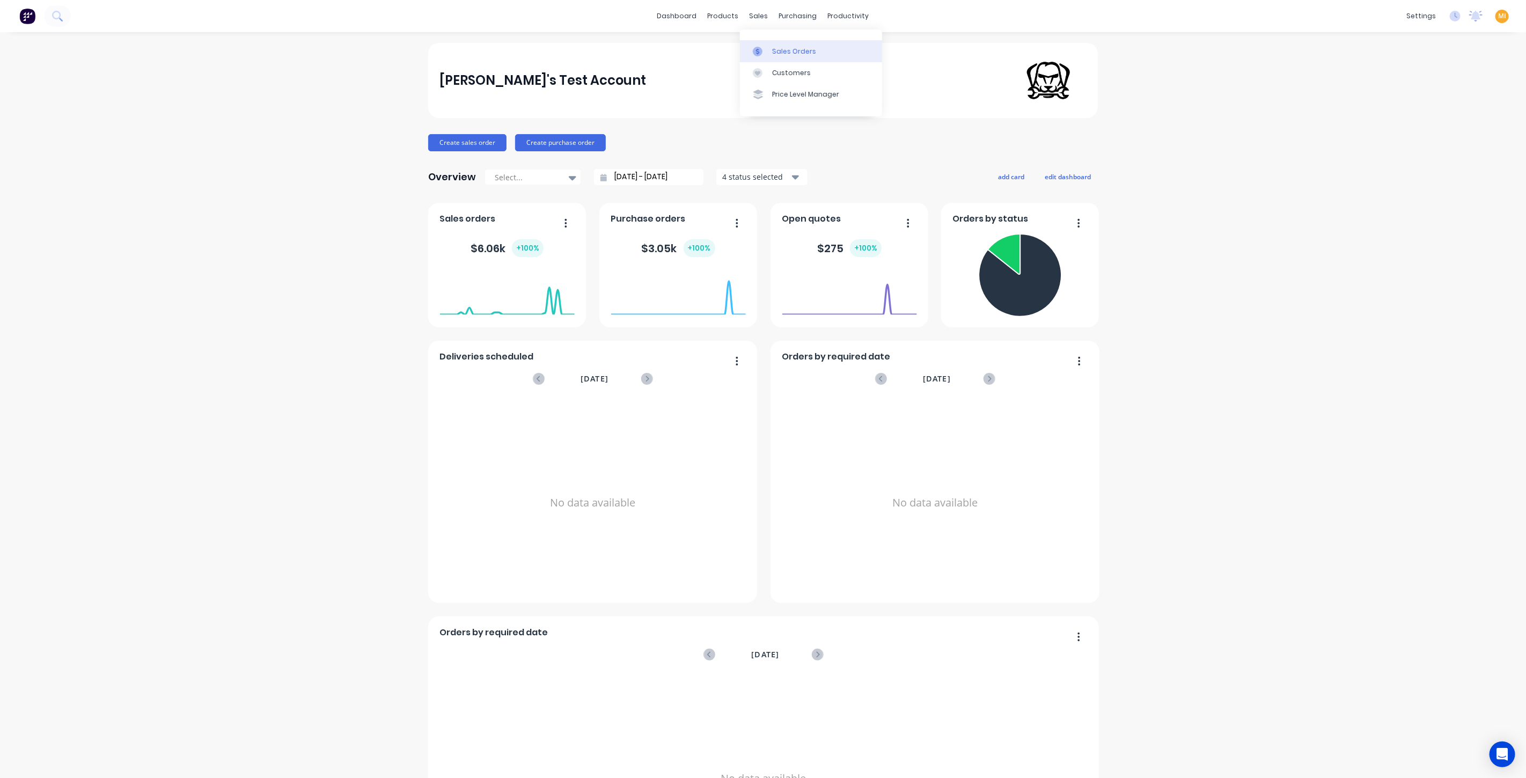
click at [778, 59] on link "Sales Orders" at bounding box center [811, 50] width 142 height 21
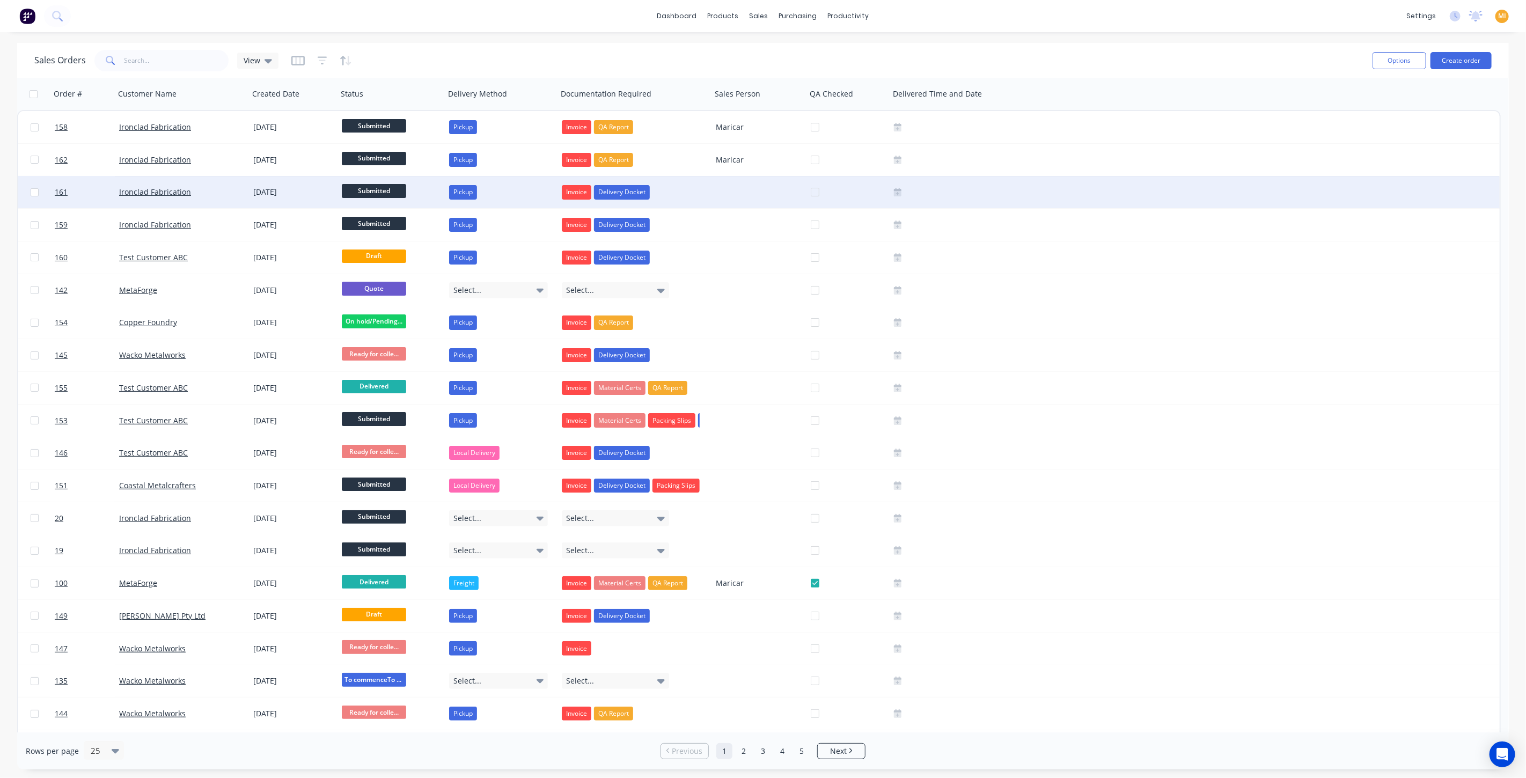
click at [236, 180] on div "Ironclad Fabrication" at bounding box center [182, 192] width 134 height 32
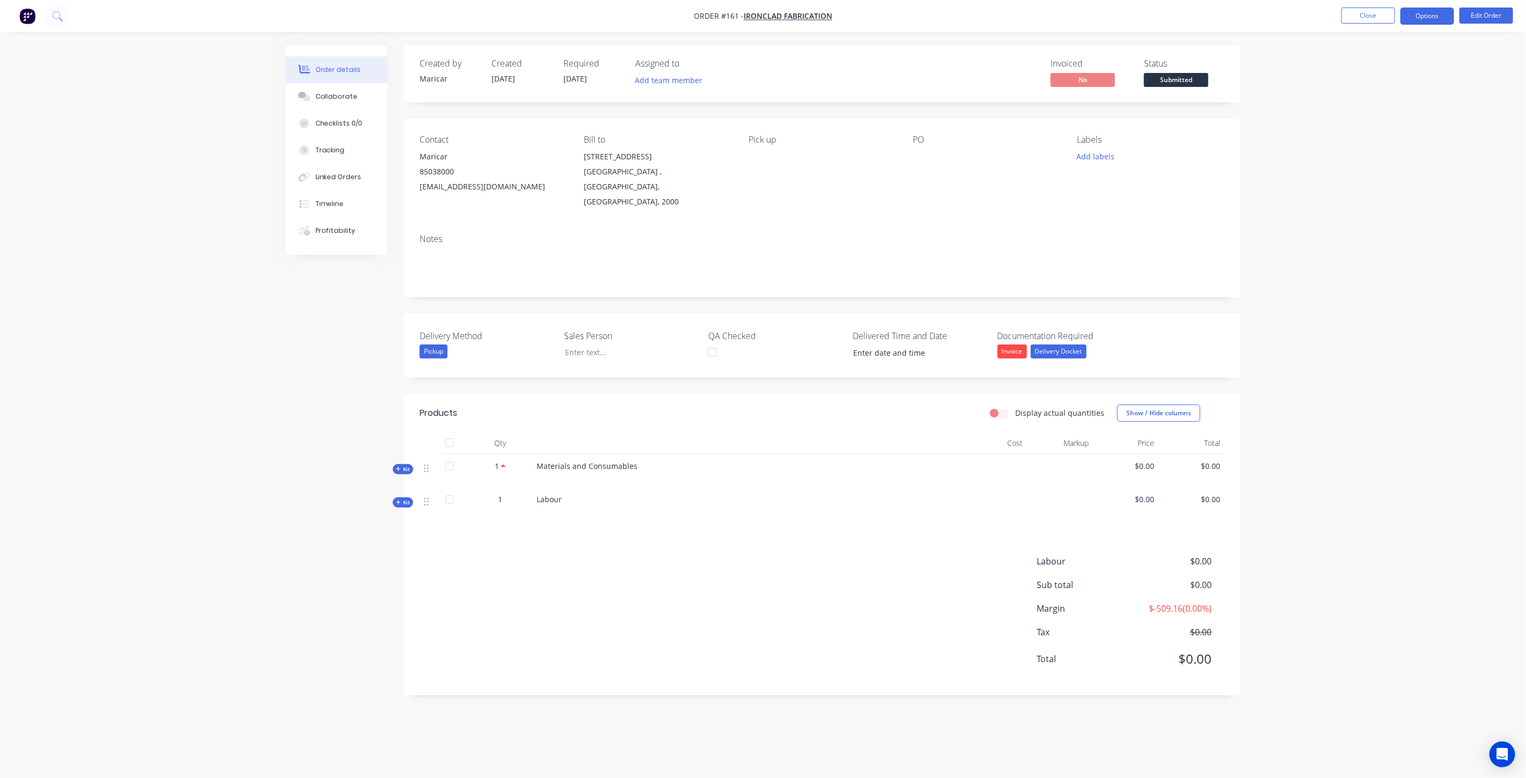
click at [1424, 17] on button "Options" at bounding box center [1427, 16] width 54 height 17
click at [1384, 14] on button "Close" at bounding box center [1368, 16] width 54 height 16
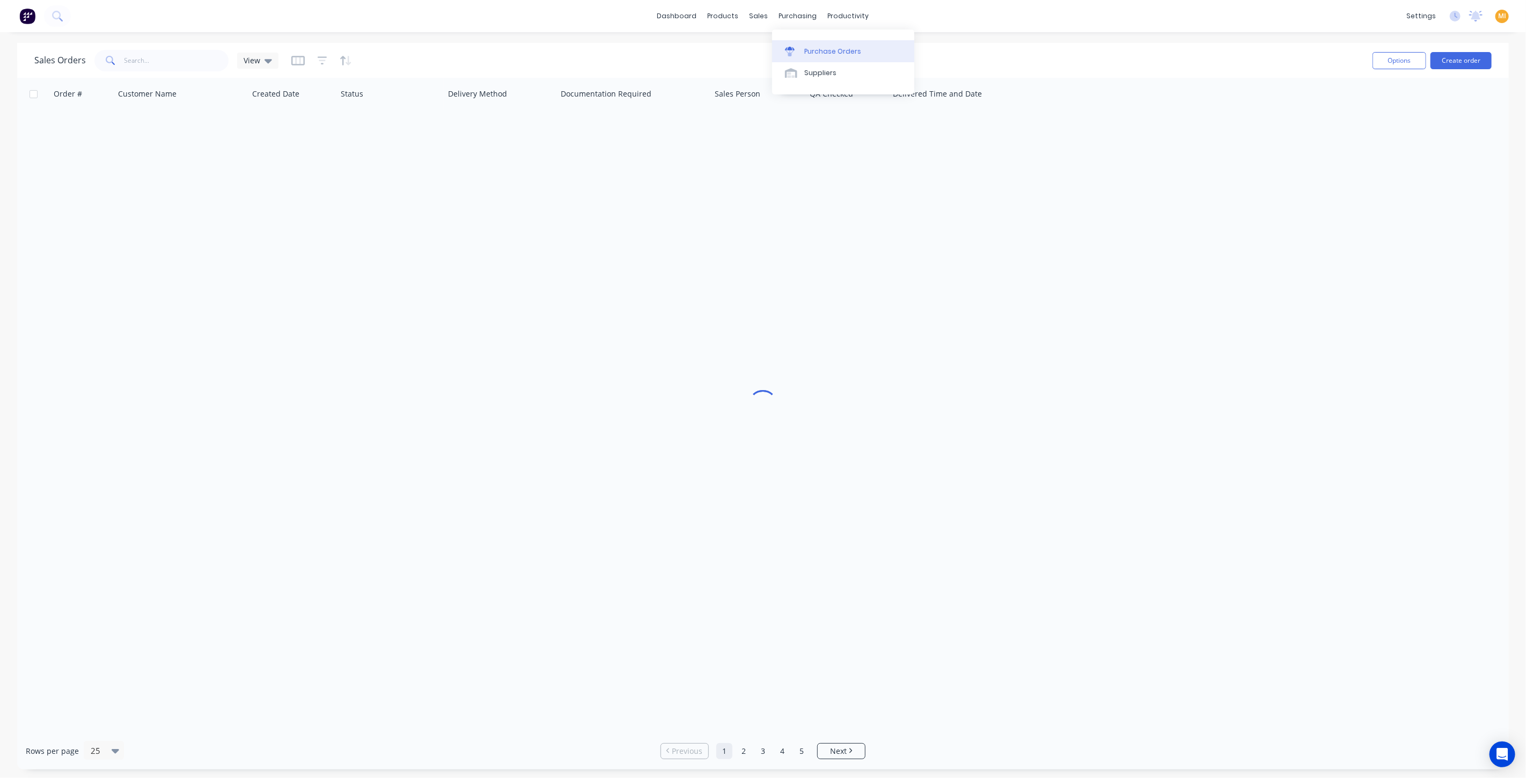
drag, startPoint x: 820, startPoint y: 52, endPoint x: 821, endPoint y: 60, distance: 8.2
click at [820, 52] on div "Purchase Orders" at bounding box center [832, 52] width 57 height 10
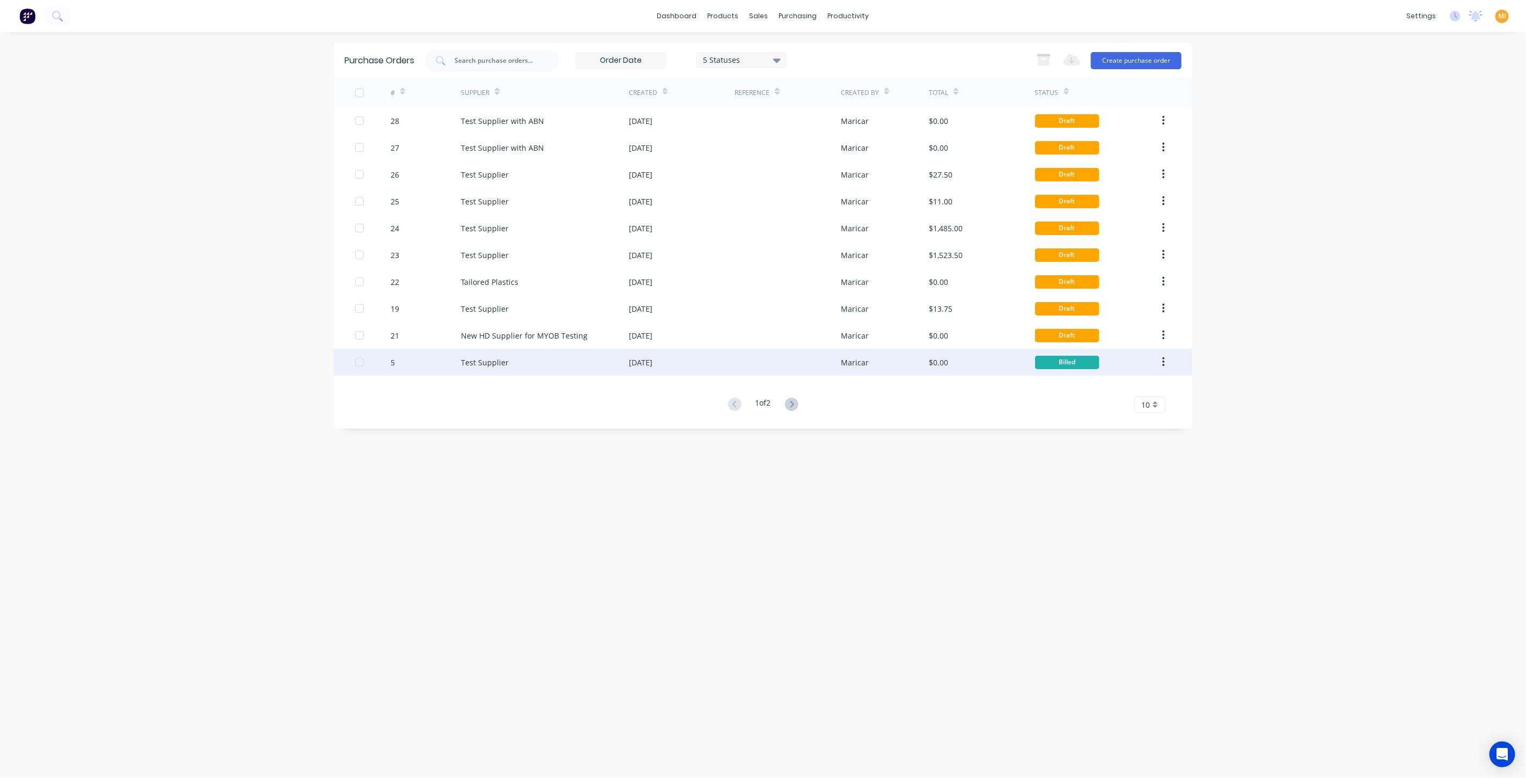
click at [955, 369] on div "$0.00" at bounding box center [982, 362] width 106 height 27
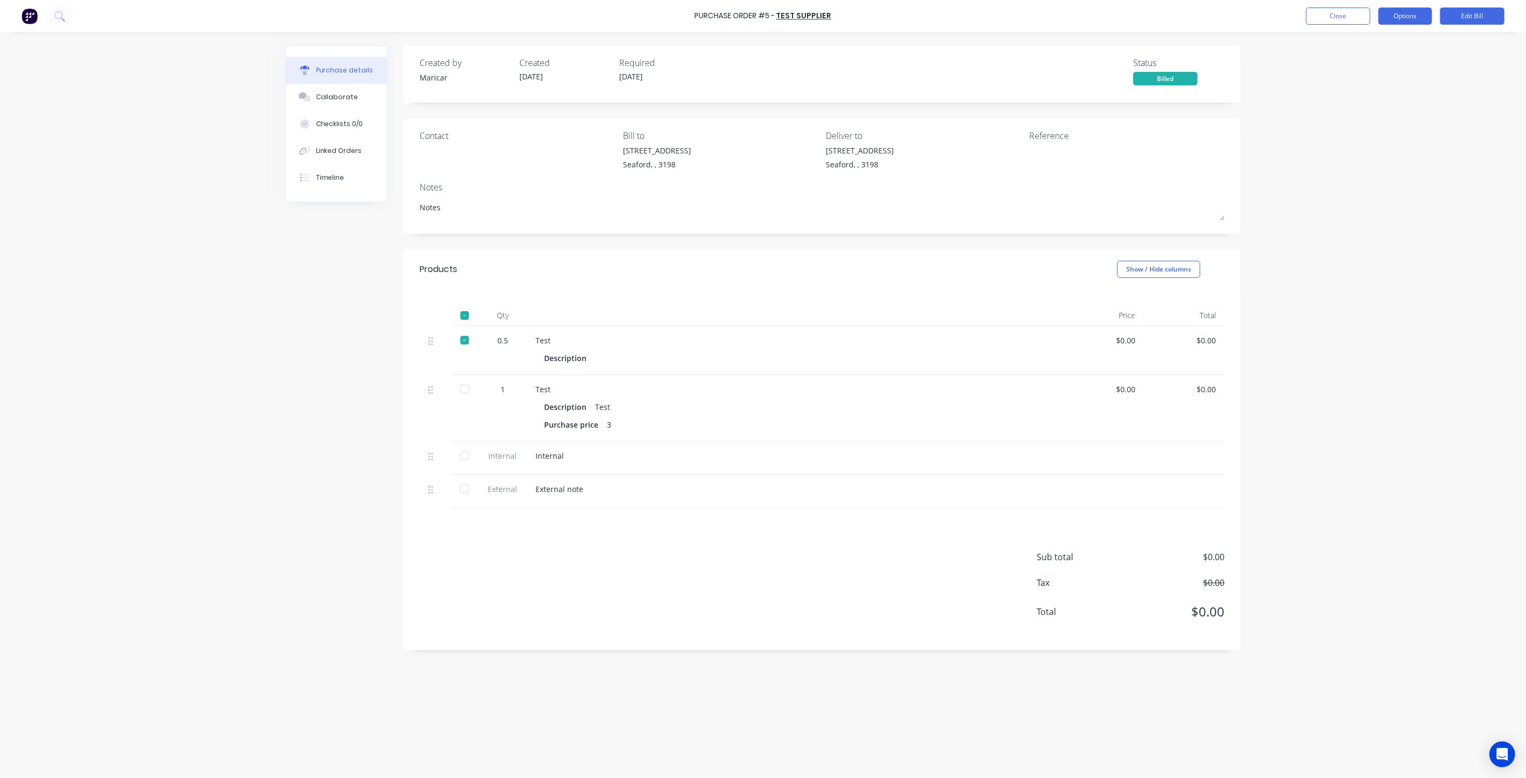
click at [1408, 19] on button "Options" at bounding box center [1405, 16] width 54 height 17
